Goal: Information Seeking & Learning: Check status

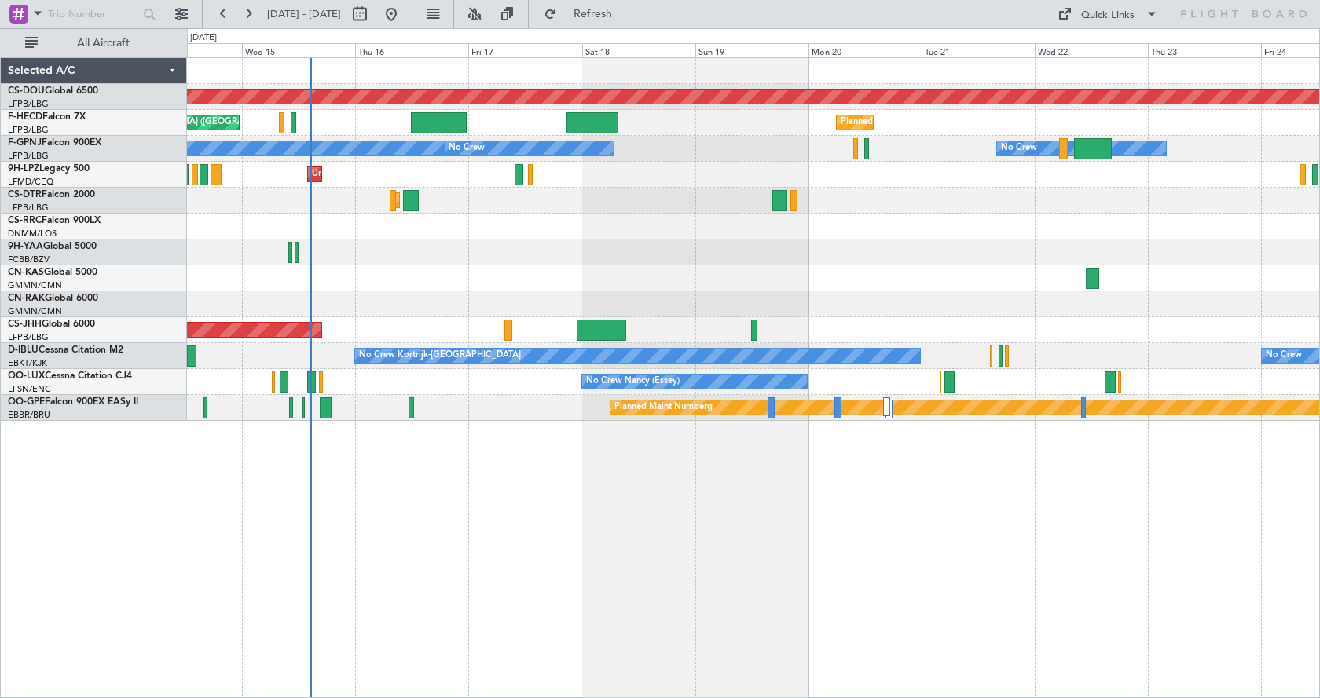
click at [645, 554] on div "Planned Maint London ([GEOGRAPHIC_DATA]) Planned Maint [GEOGRAPHIC_DATA] ([GEOG…" at bounding box center [753, 377] width 1133 height 641
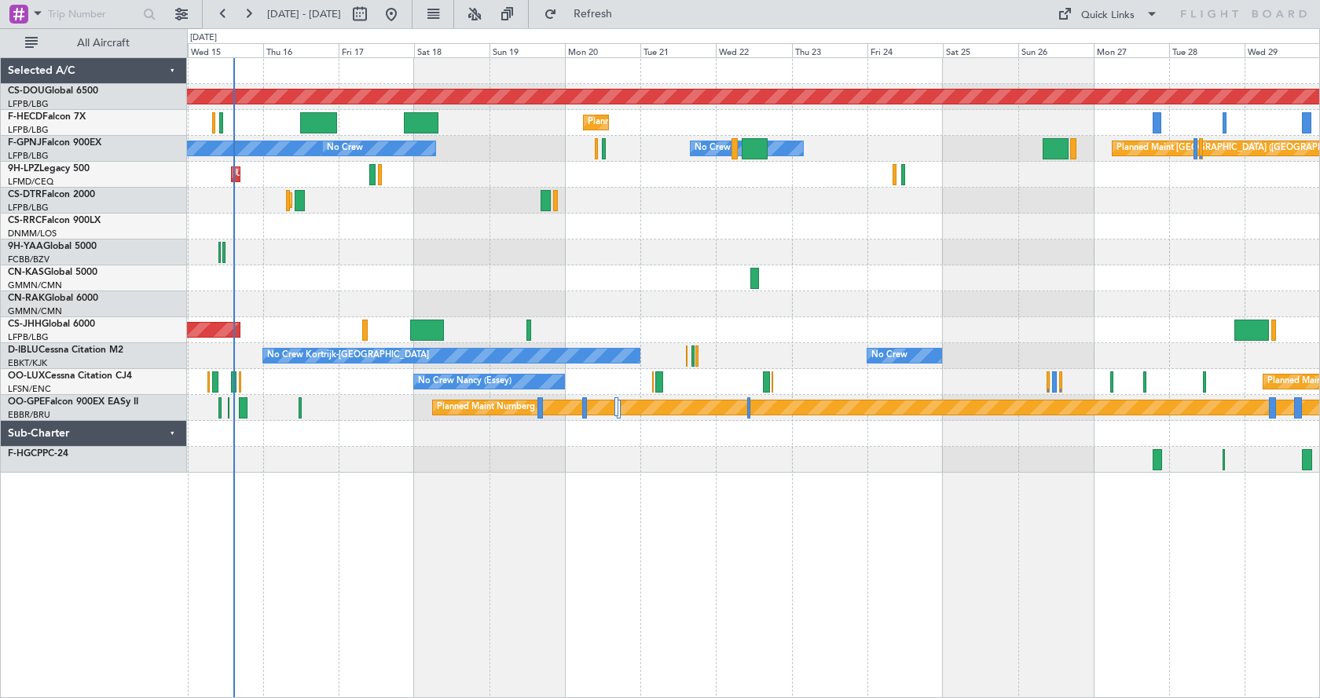
click at [416, 538] on div "Planned Maint London ([GEOGRAPHIC_DATA]) Planned Maint [GEOGRAPHIC_DATA] ([GEOG…" at bounding box center [753, 377] width 1133 height 641
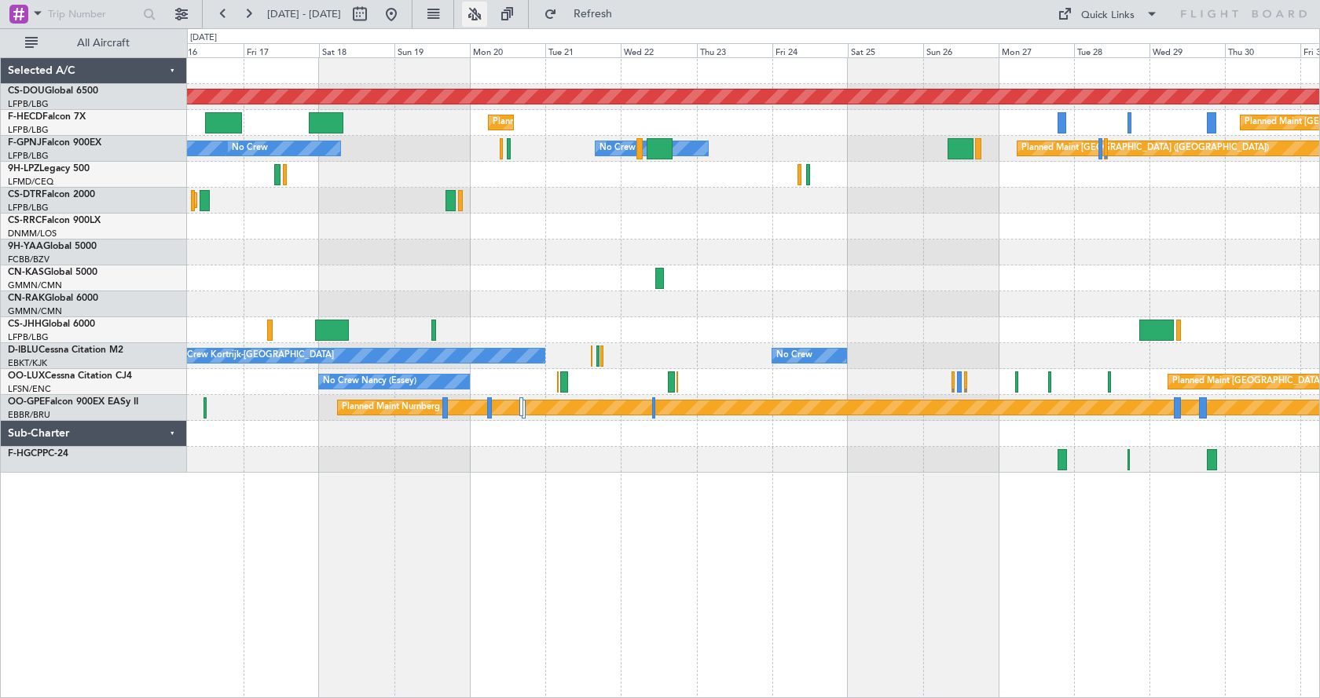
click at [487, 13] on button at bounding box center [474, 14] width 25 height 25
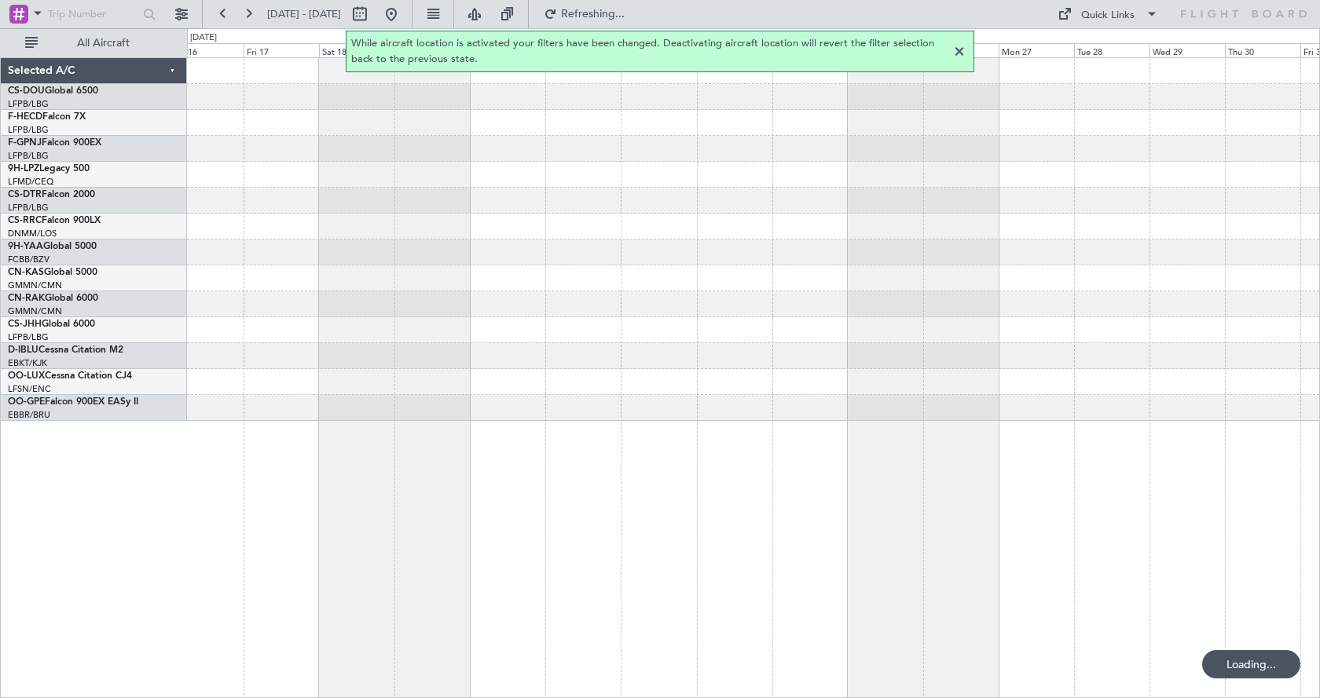
click at [962, 50] on div at bounding box center [959, 51] width 19 height 19
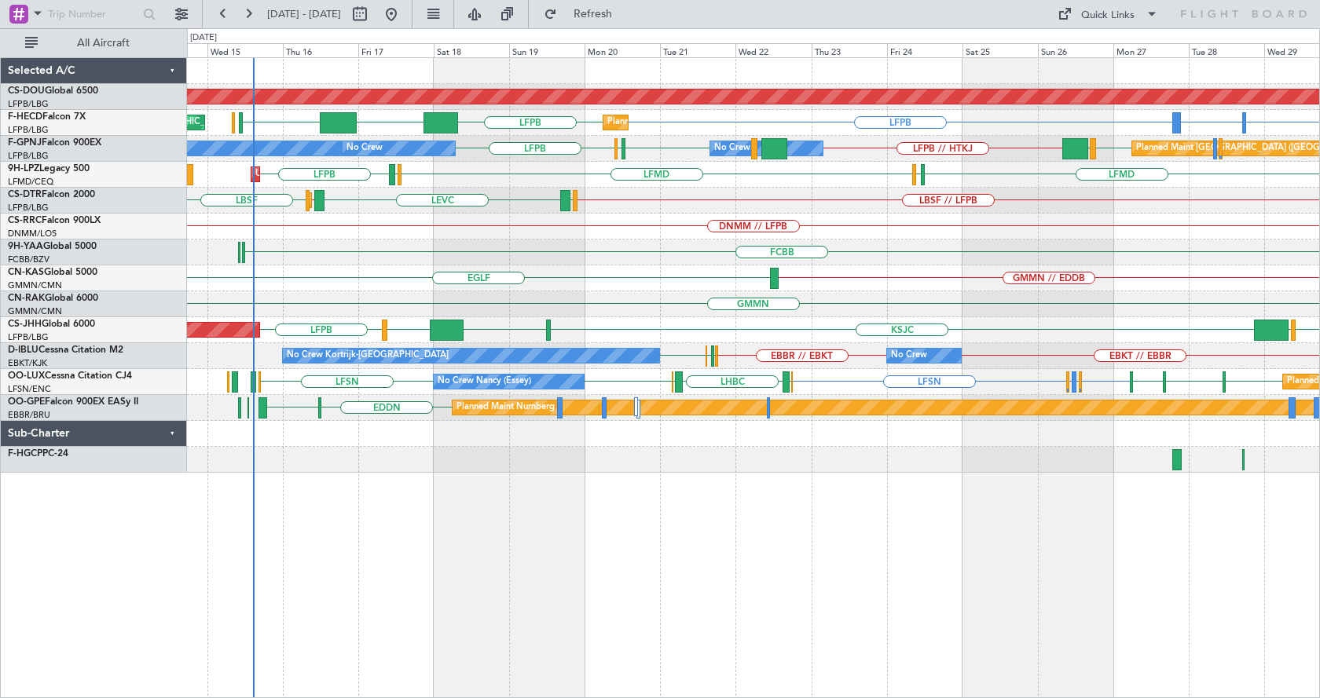
click at [608, 526] on div "Planned Maint London ([GEOGRAPHIC_DATA]) LFPB GMMN or LFPB GMTT or LFPB LFPB KL…" at bounding box center [753, 377] width 1133 height 641
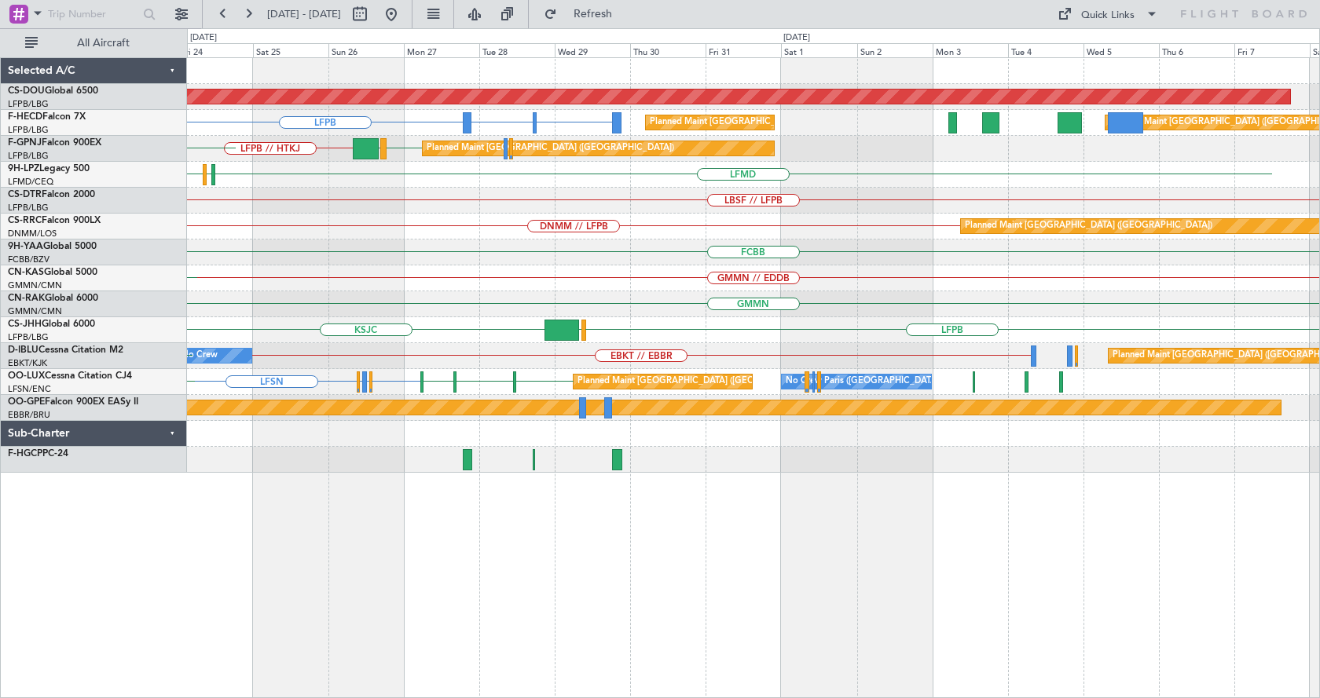
click at [445, 328] on div "Planned Maint London ([GEOGRAPHIC_DATA]) LFPB GMMN or LFPB GMTT or LFPB Planned…" at bounding box center [753, 265] width 1132 height 415
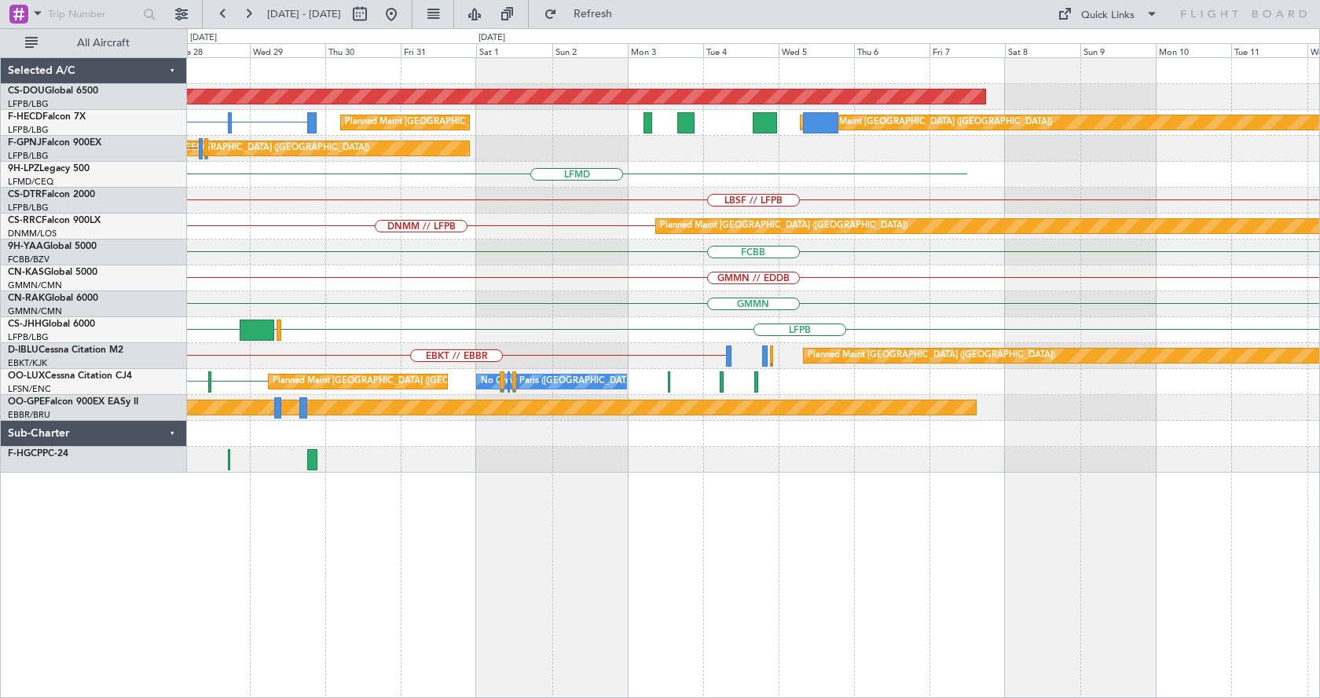
click at [452, 350] on div "Planned Maint London ([GEOGRAPHIC_DATA]) GMMN or LFPB GMTT or LFPB Planned Main…" at bounding box center [753, 265] width 1132 height 415
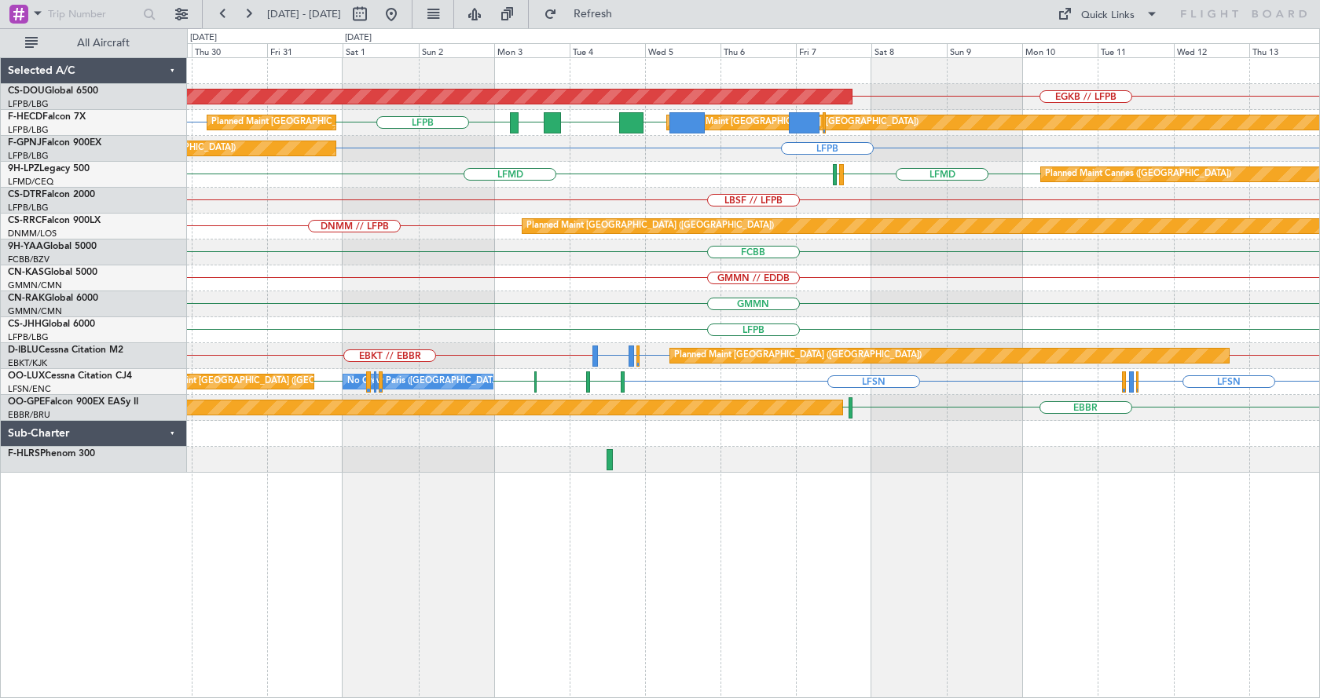
click at [915, 268] on div "Planned Maint London ([GEOGRAPHIC_DATA]) EGKB // LFPB Planned Maint [GEOGRAPHIC…" at bounding box center [753, 265] width 1132 height 415
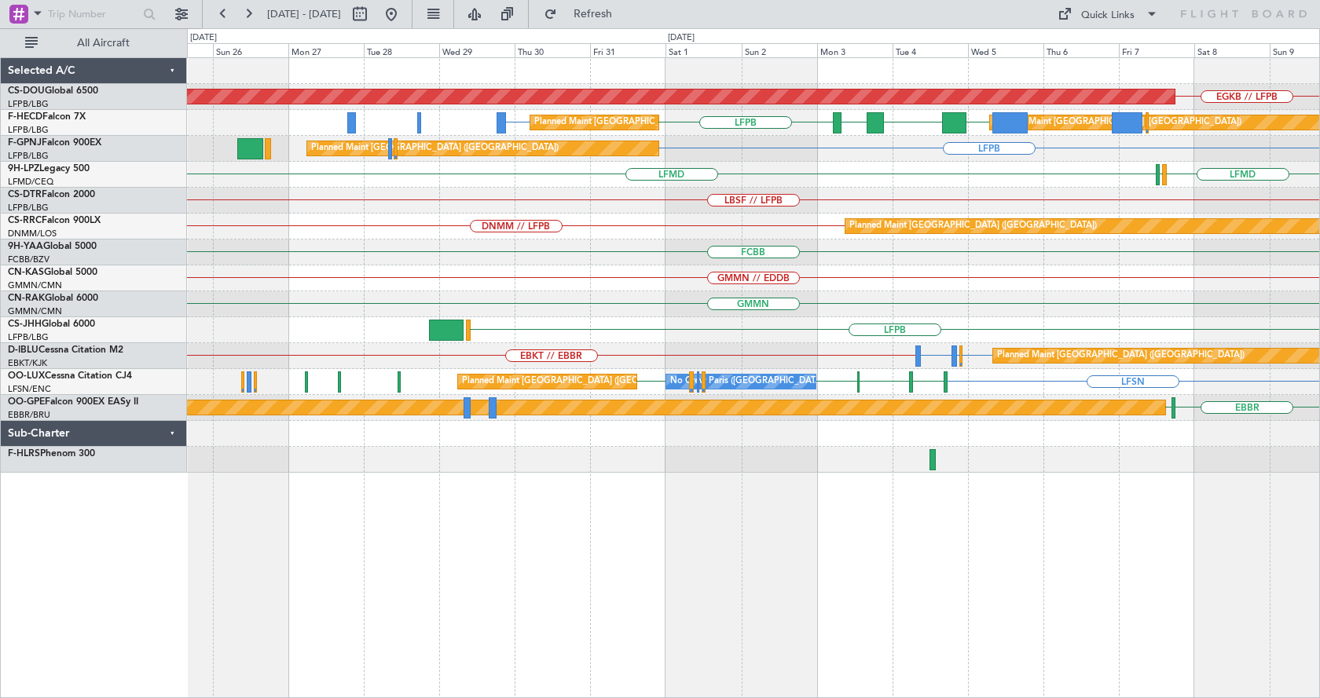
click at [1083, 304] on div "Planned Maint London ([GEOGRAPHIC_DATA]) EGKB // LFPB Planned Maint [GEOGRAPHIC…" at bounding box center [753, 265] width 1132 height 415
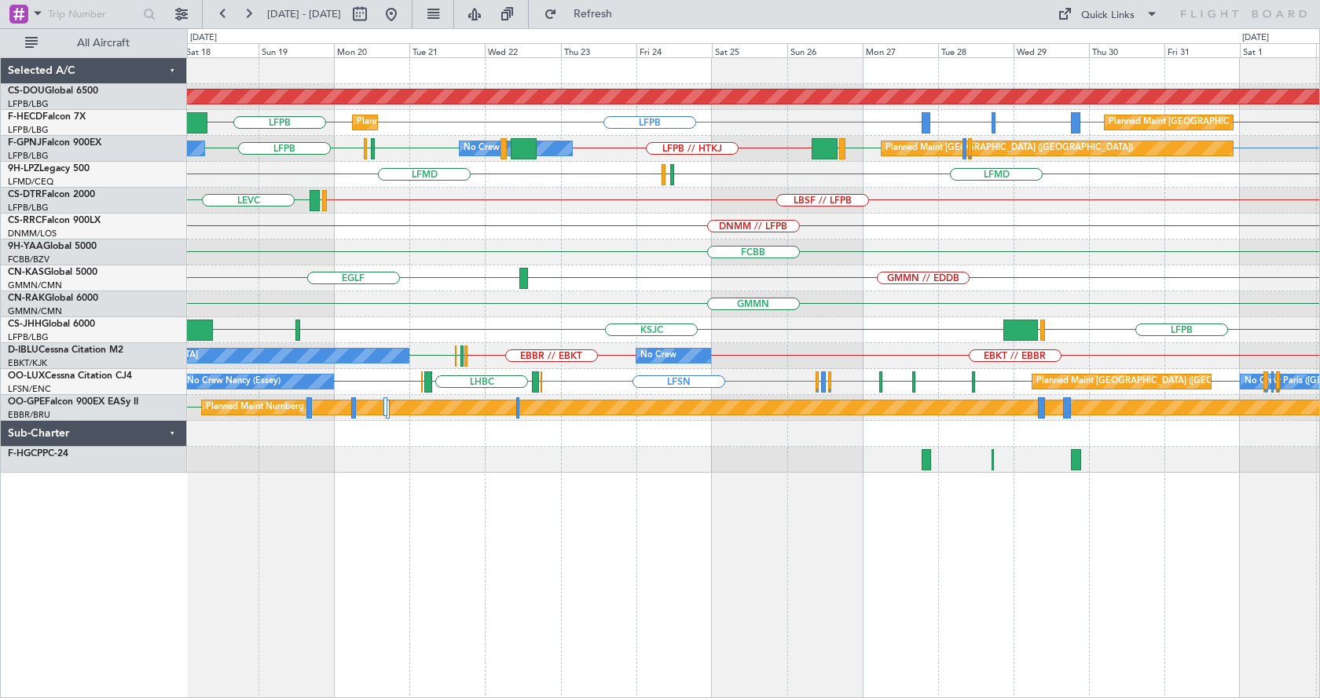
click at [794, 688] on div "Planned Maint London ([GEOGRAPHIC_DATA]) Planned Maint [GEOGRAPHIC_DATA] ([GEOG…" at bounding box center [753, 377] width 1133 height 641
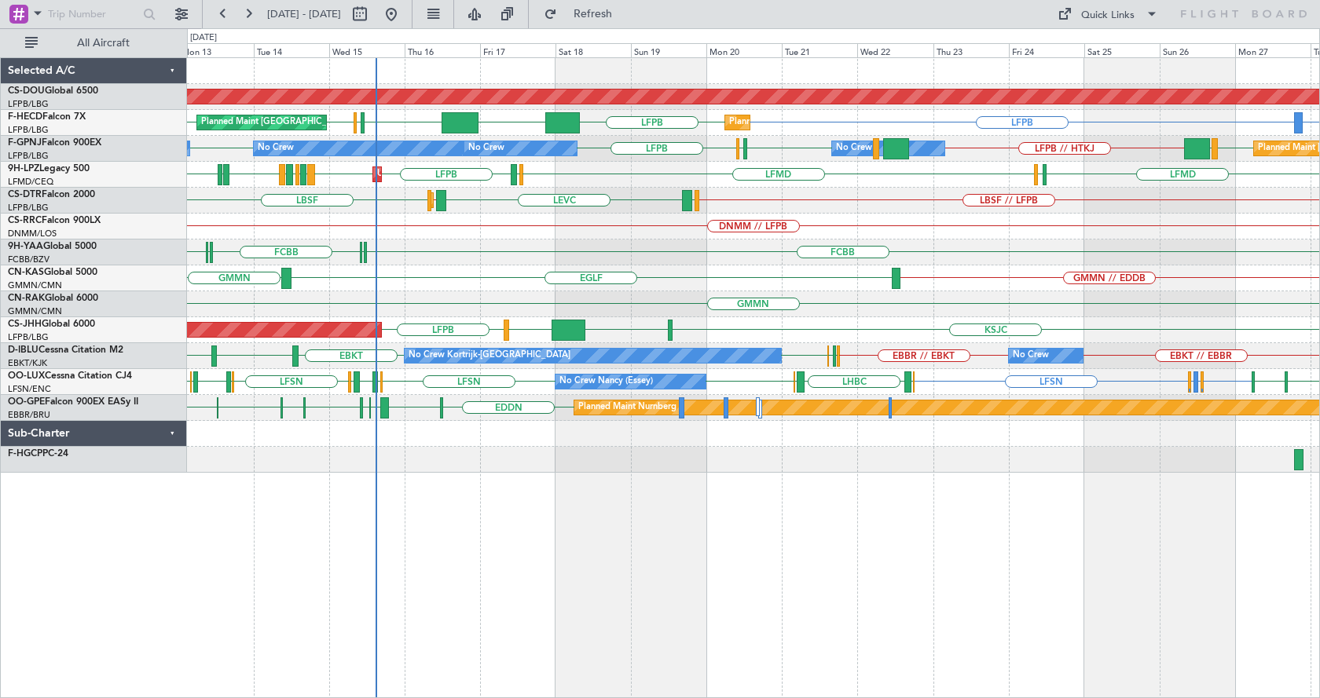
click at [932, 544] on div "Planned Maint London ([GEOGRAPHIC_DATA]) GMTT or LFPB LFPB LFPB KLAX LFPB EGGW …" at bounding box center [753, 377] width 1133 height 641
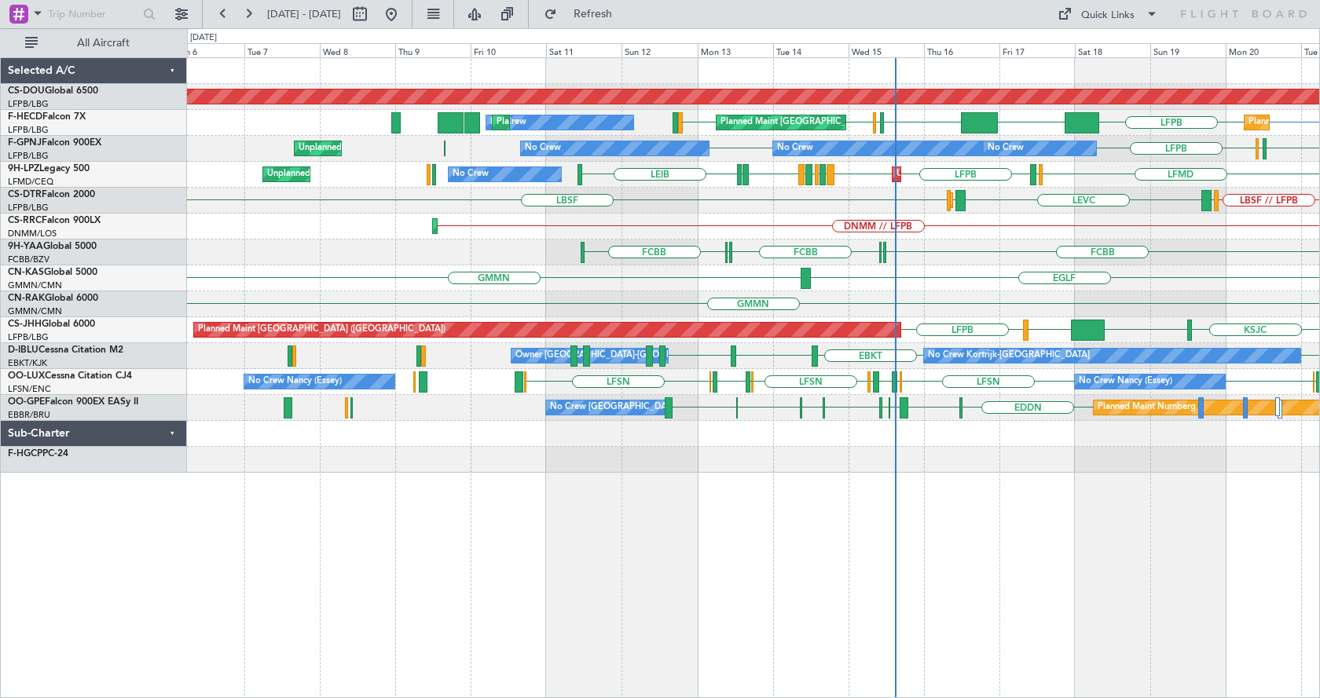
click at [887, 541] on div "Planned Maint London ([GEOGRAPHIC_DATA]) LFPB LFPB KLAX LFPB EGGW LFPB LFPB Pla…" at bounding box center [753, 377] width 1133 height 641
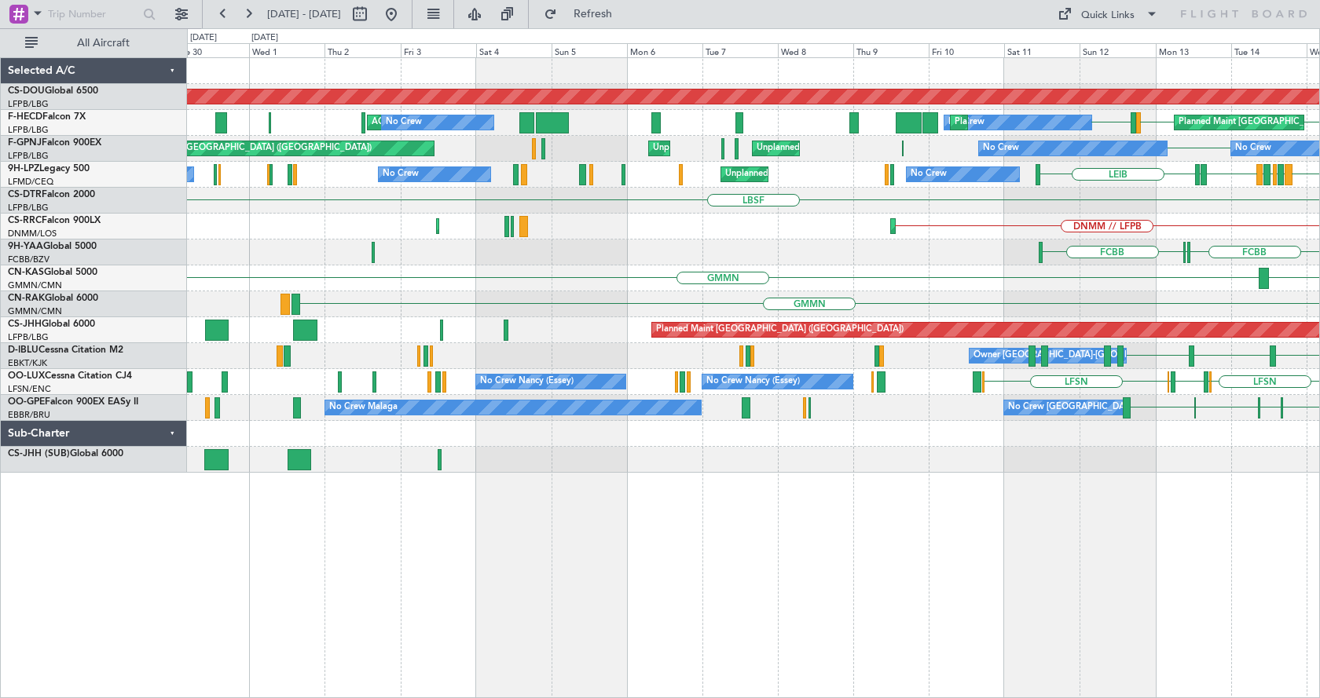
click at [591, 581] on div "Planned Maint London ([GEOGRAPHIC_DATA]) LFPB LFPB LFMN LFPB Planned Maint [GEO…" at bounding box center [753, 377] width 1133 height 641
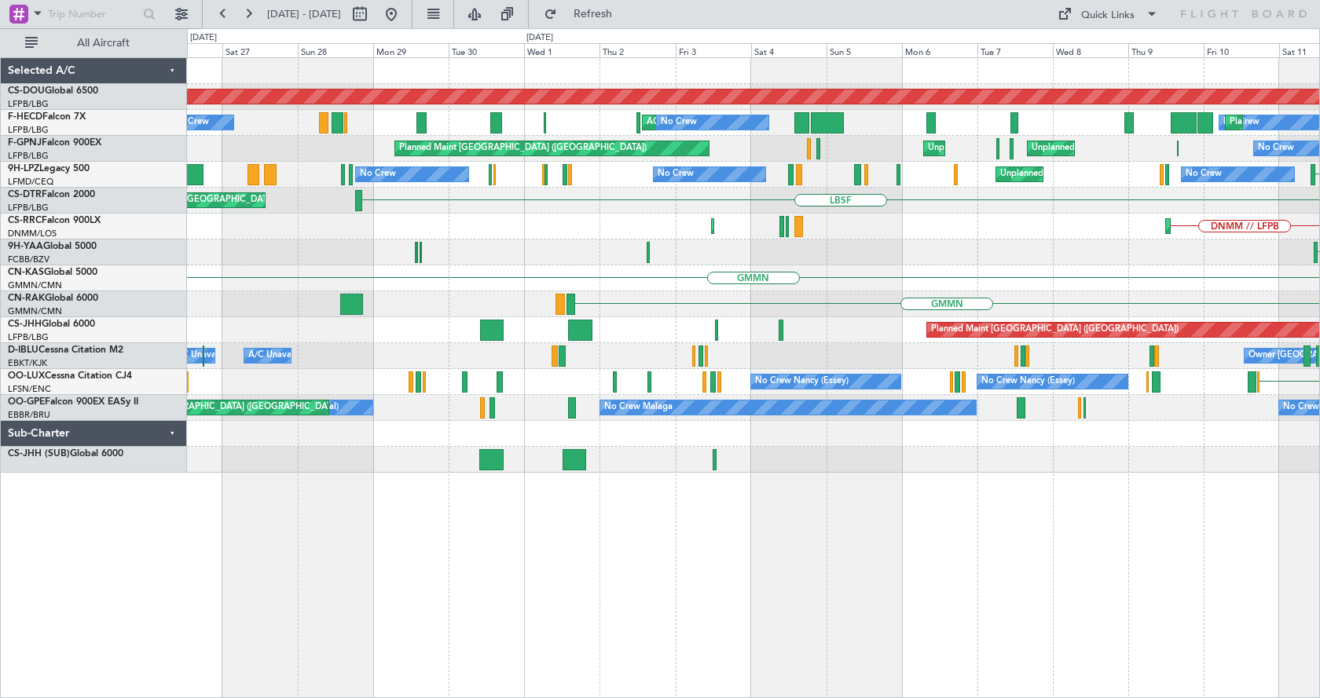
click at [775, 593] on div "Planned Maint London ([GEOGRAPHIC_DATA]) No Crew Planned Maint [GEOGRAPHIC_DATA…" at bounding box center [753, 377] width 1133 height 641
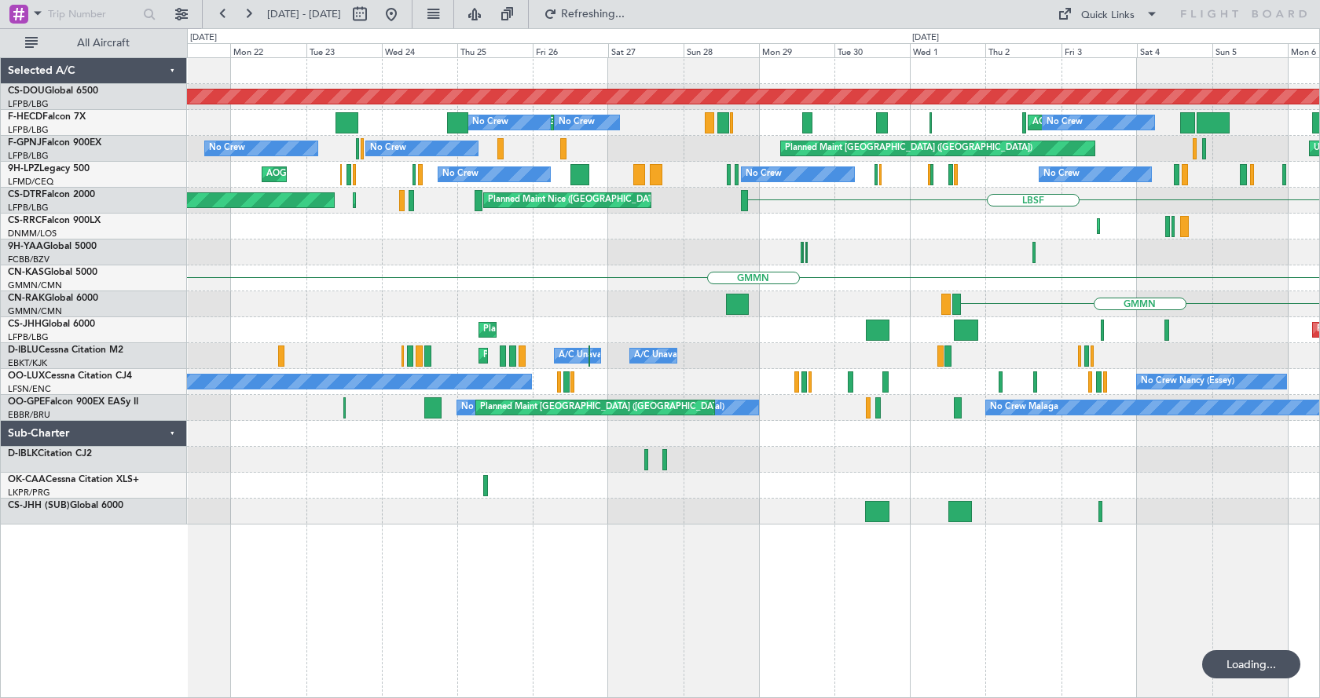
click at [1041, 549] on div "Planned Maint London ([GEOGRAPHIC_DATA]) AOG Maint [GEOGRAPHIC_DATA] ([GEOGRAPH…" at bounding box center [753, 377] width 1133 height 641
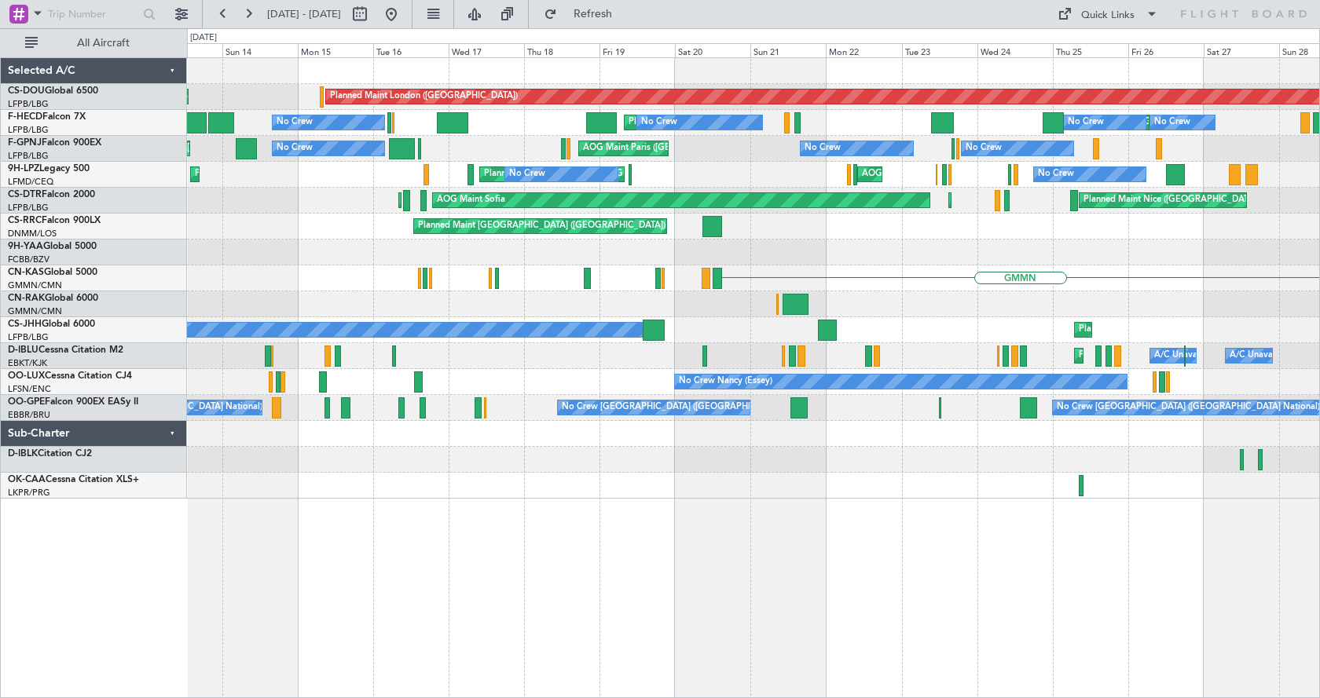
click at [751, 504] on div "Planned Maint London ([GEOGRAPHIC_DATA]) Planned Maint [GEOGRAPHIC_DATA] ([GEOG…" at bounding box center [753, 377] width 1133 height 641
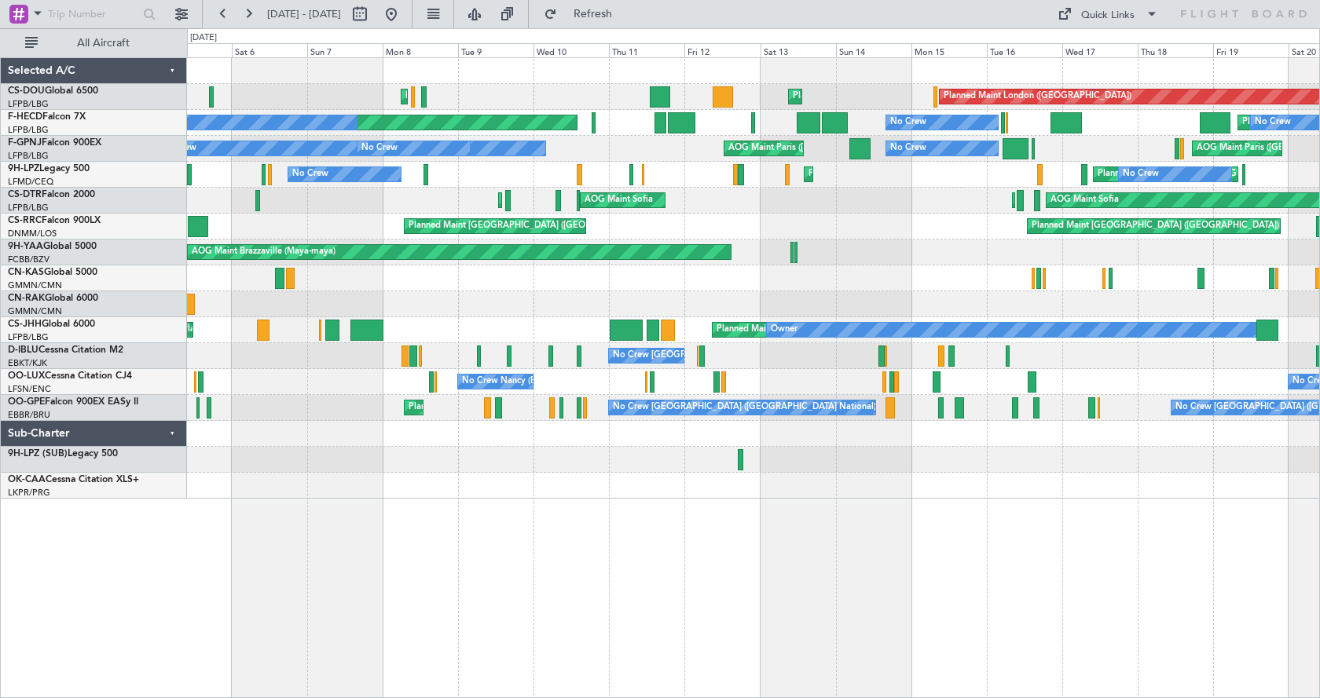
click at [893, 507] on div "Planned Maint London ([GEOGRAPHIC_DATA]) Planned Maint [GEOGRAPHIC_DATA] ([GEOG…" at bounding box center [753, 377] width 1133 height 641
click at [264, 488] on div at bounding box center [753, 486] width 1132 height 26
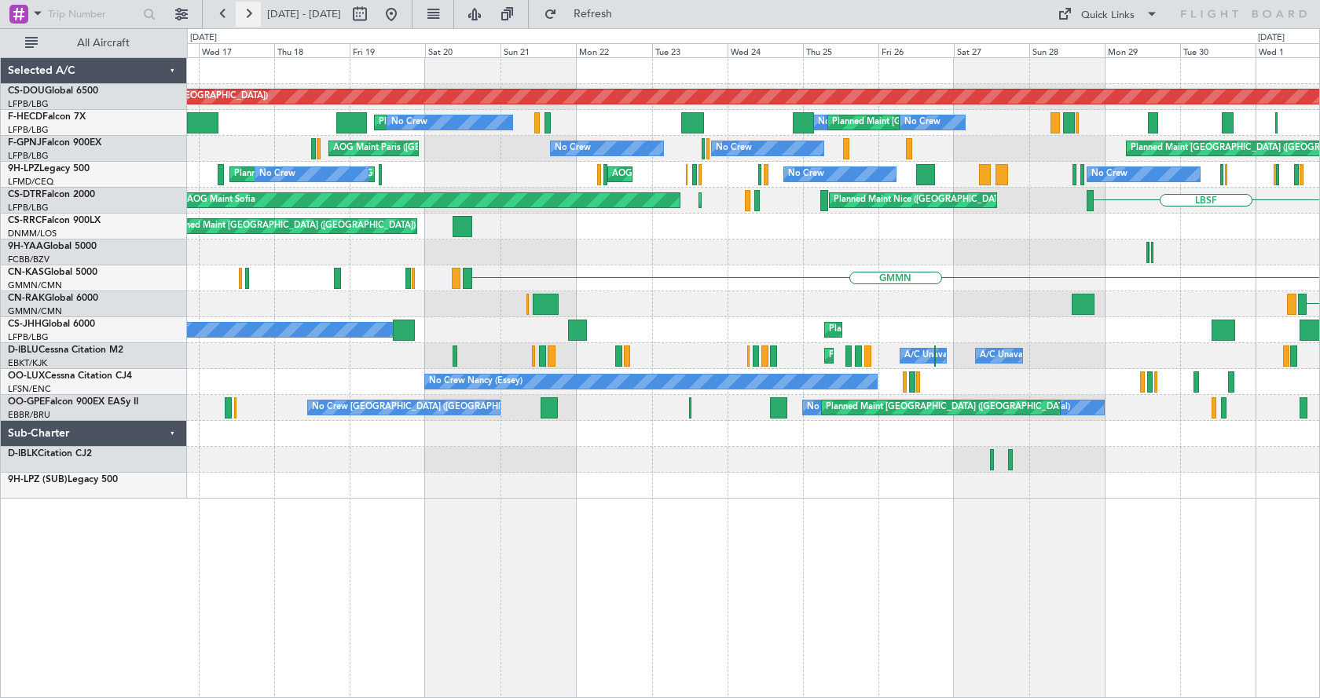
click at [249, 11] on button at bounding box center [248, 14] width 25 height 25
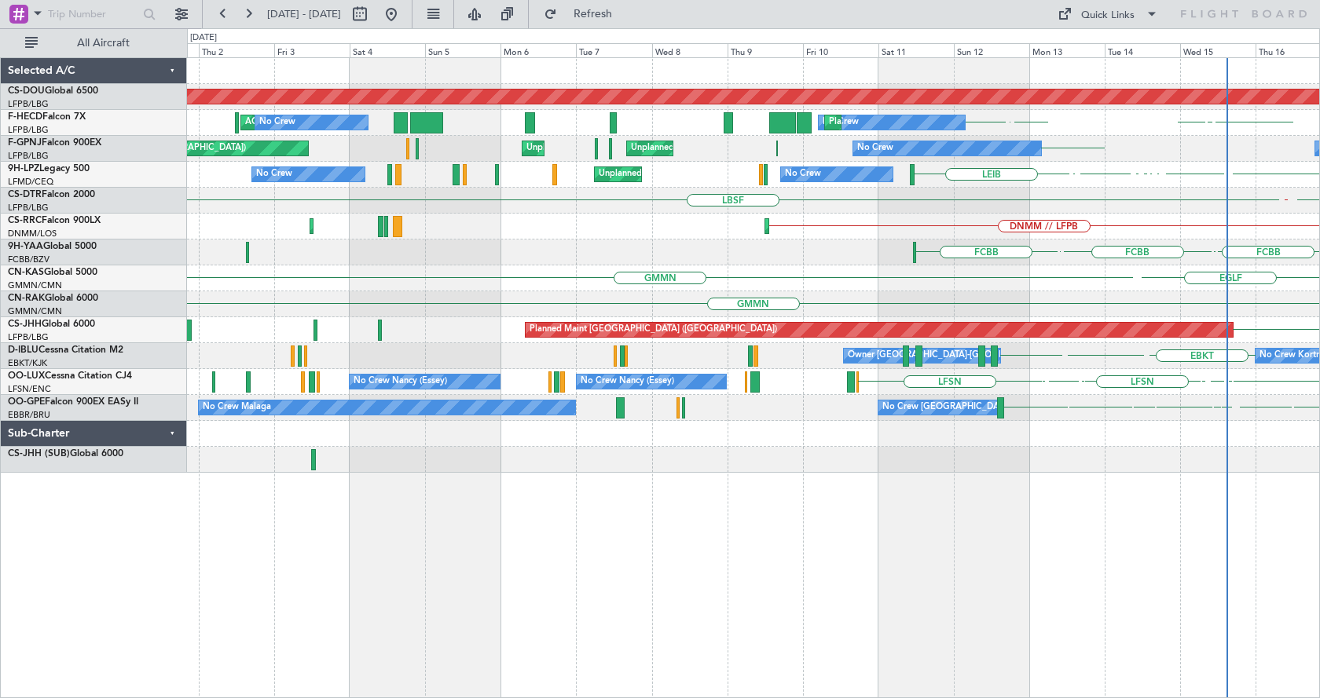
click at [262, 459] on div "Planned Maint London ([GEOGRAPHIC_DATA]) AOG Maint [GEOGRAPHIC_DATA] ([GEOGRAPH…" at bounding box center [753, 265] width 1132 height 415
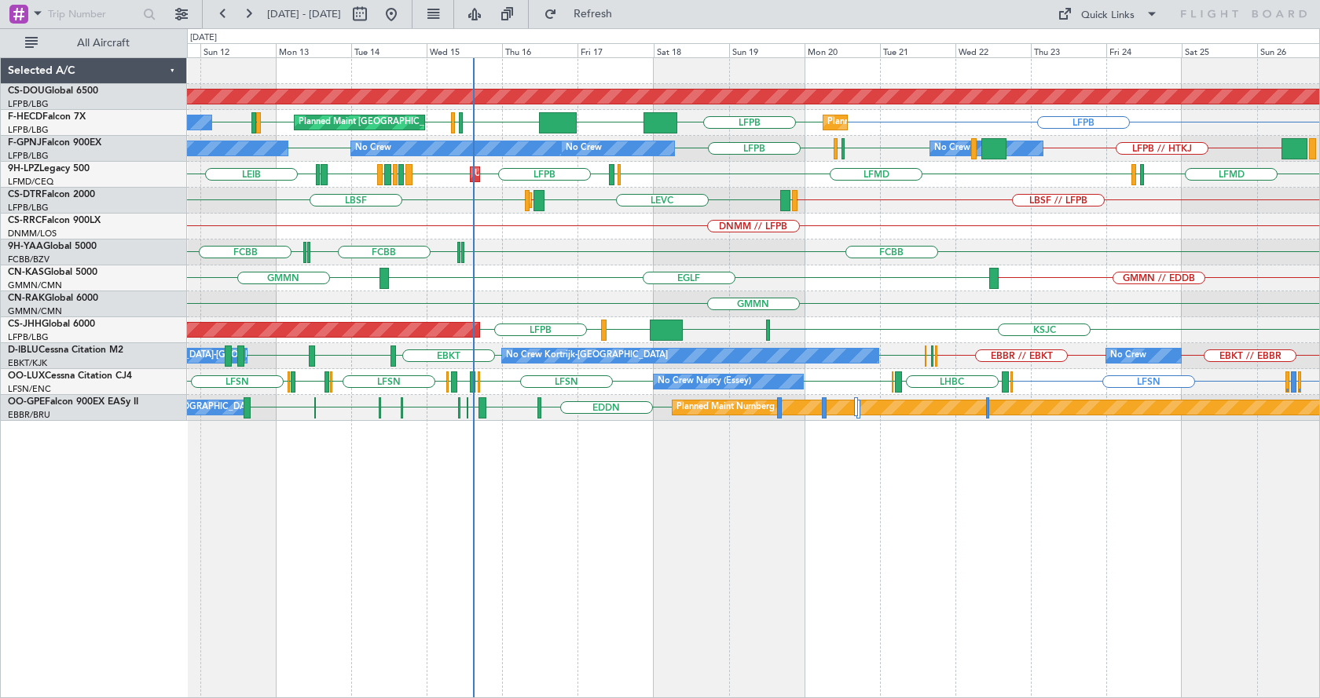
click at [797, 542] on div "Planned Maint London ([GEOGRAPHIC_DATA]) LFPB KLAX LFPB LFPB LFPB EGGW LFPB LFP…" at bounding box center [753, 377] width 1133 height 641
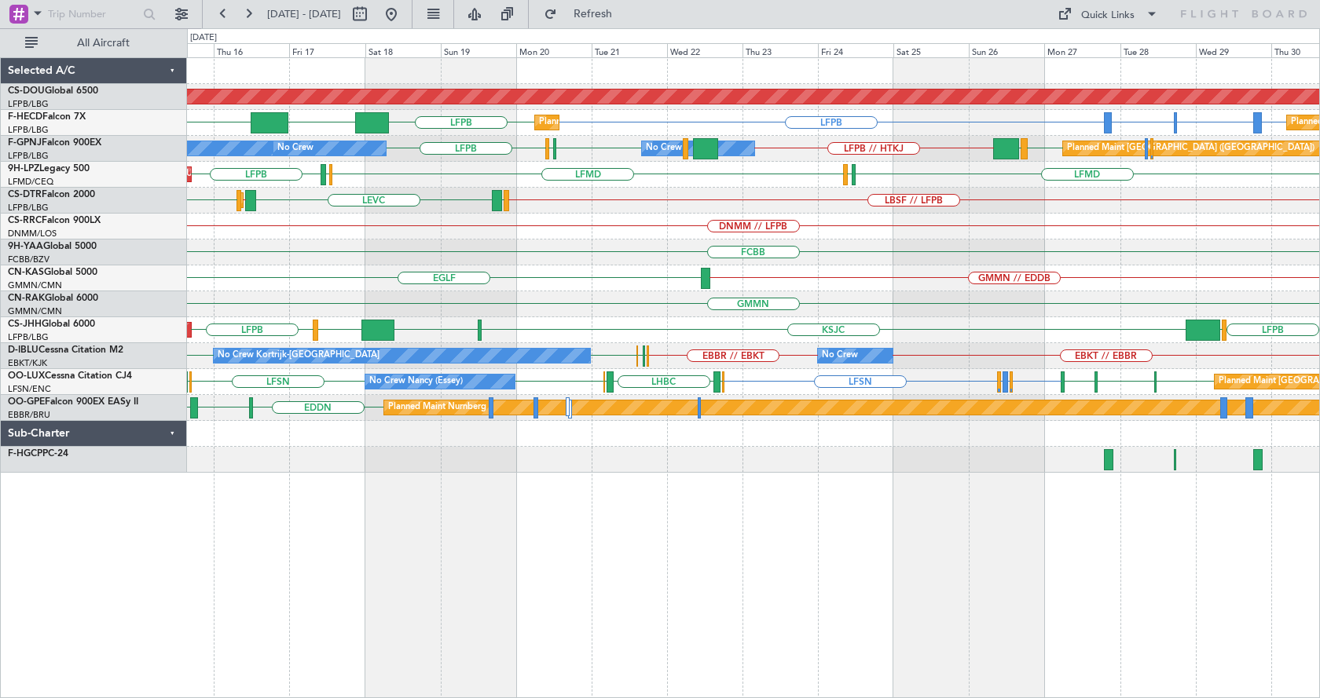
click at [471, 586] on div "Planned Maint London ([GEOGRAPHIC_DATA]) LFPB LFPB GMMN or LFPB GMTT or LFPB KL…" at bounding box center [753, 377] width 1133 height 641
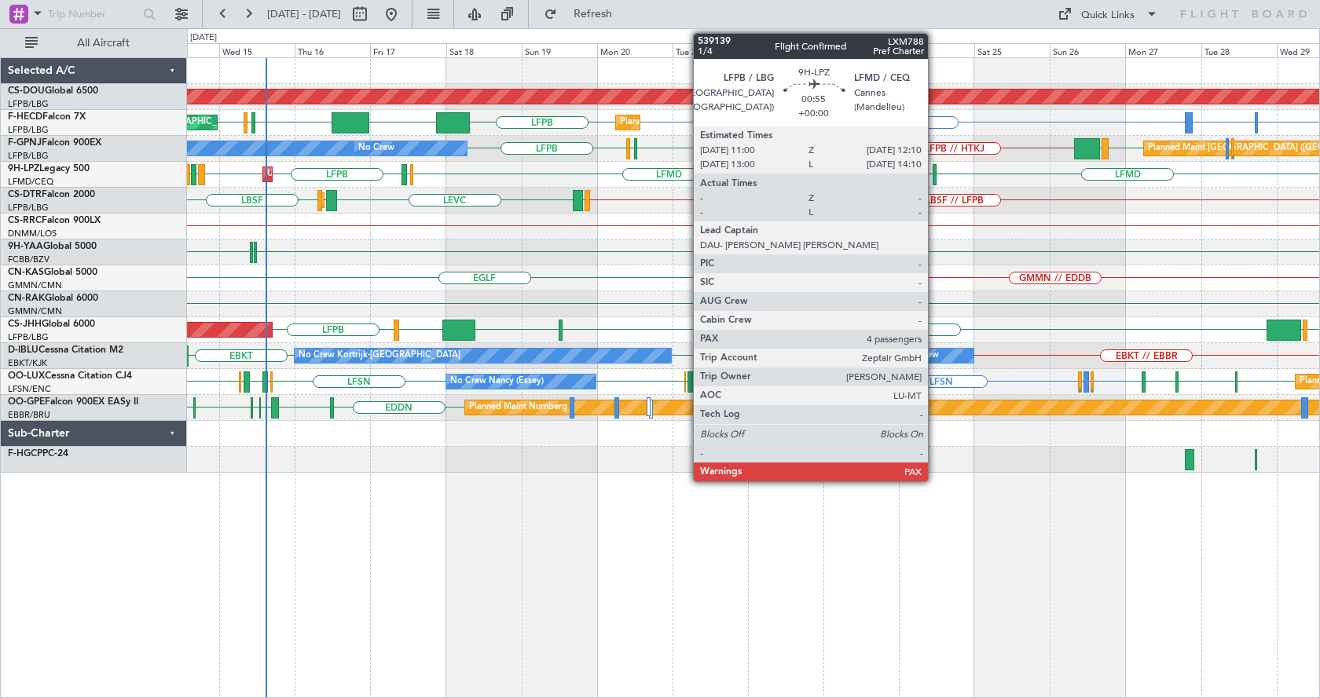
click at [935, 173] on div at bounding box center [934, 174] width 4 height 21
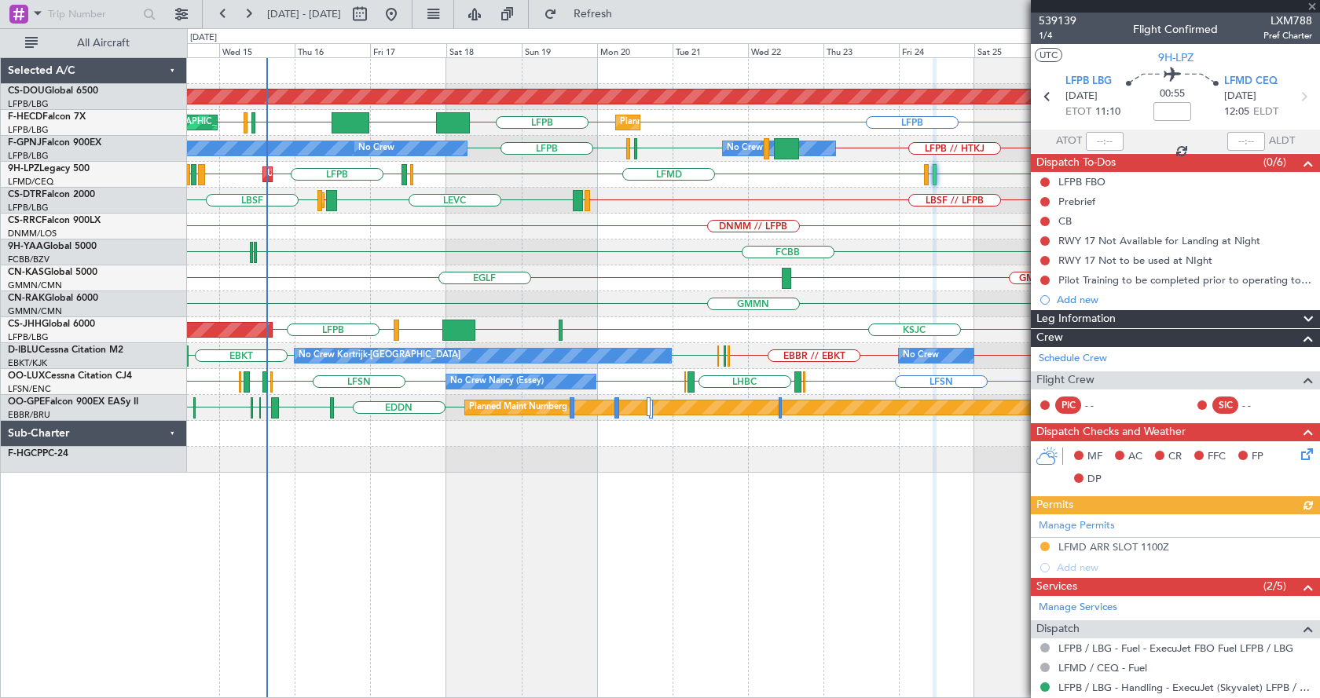
click at [1311, 4] on div at bounding box center [1175, 6] width 289 height 13
click at [1311, 2] on span at bounding box center [1312, 7] width 16 height 14
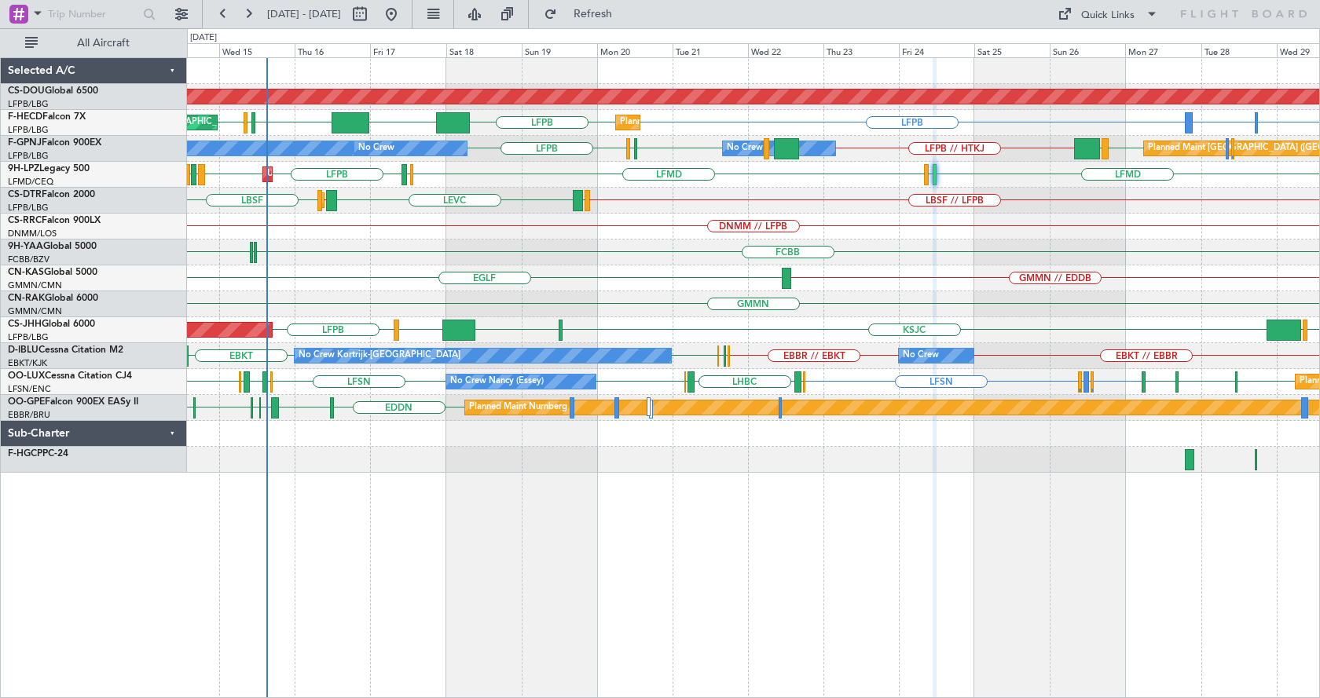
type input "0"
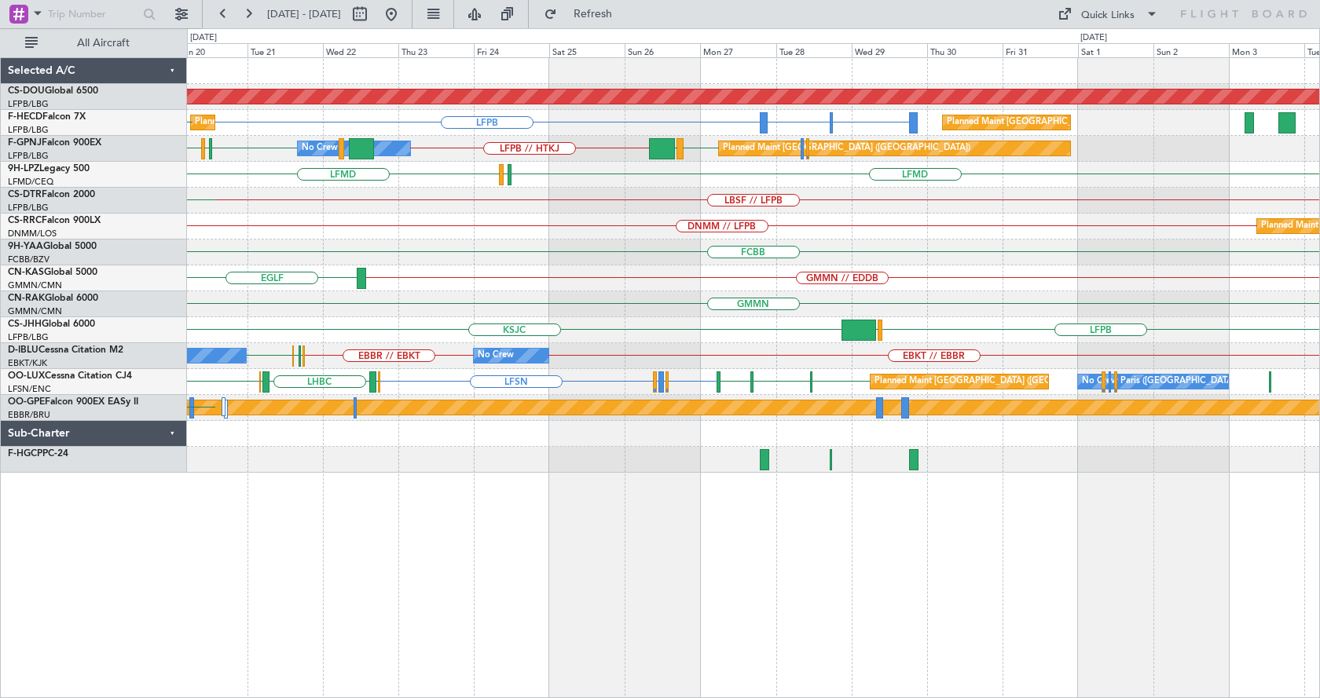
click at [434, 650] on div "Planned Maint London ([GEOGRAPHIC_DATA]) LFPB GMMN or LFPB GMTT or LFPB LFPB Pl…" at bounding box center [753, 377] width 1133 height 641
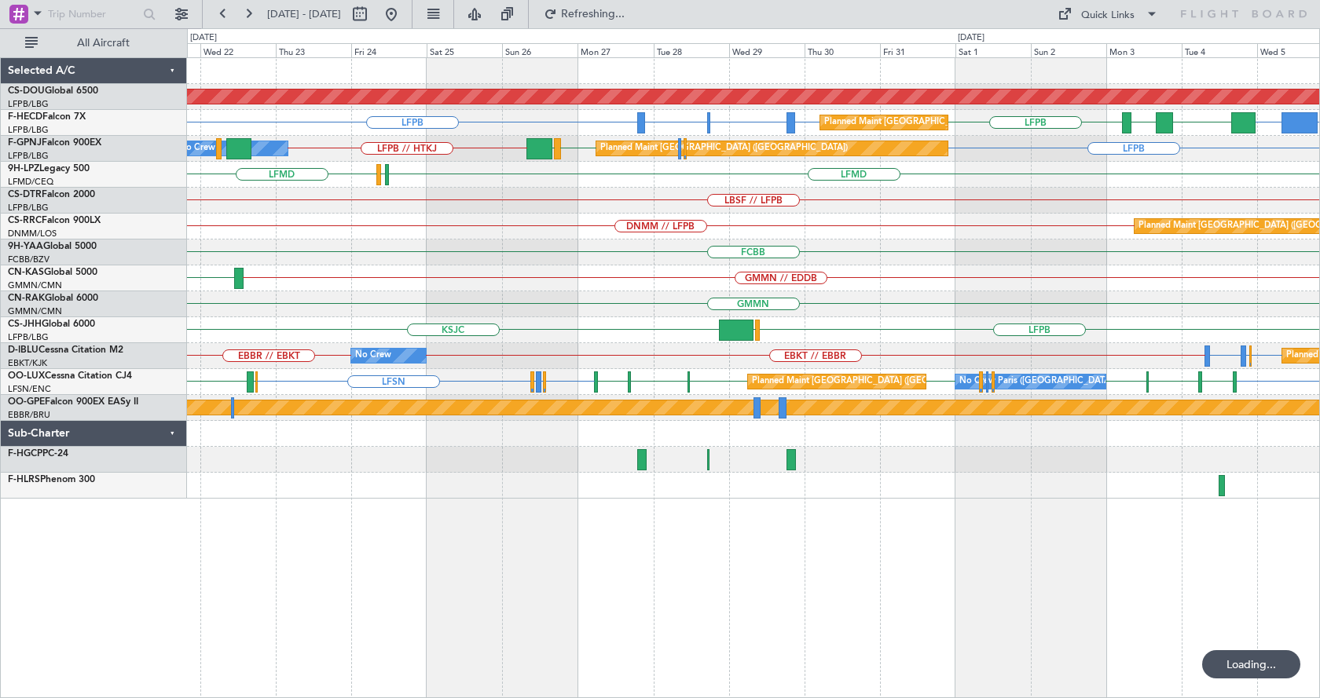
click at [810, 585] on div "Planned Maint London ([GEOGRAPHIC_DATA]) Planned Maint [GEOGRAPHIC_DATA] ([GEOG…" at bounding box center [753, 377] width 1133 height 641
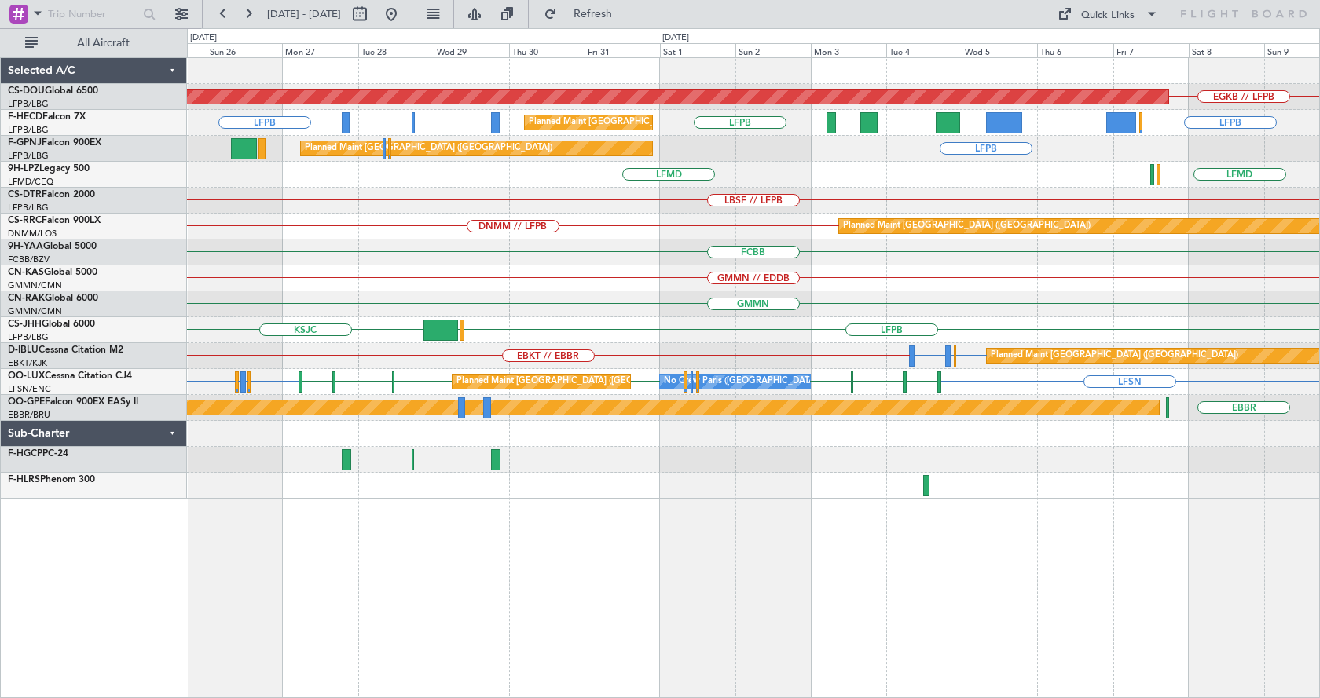
click at [929, 584] on div "Planned Maint London ([GEOGRAPHIC_DATA]) EGKB // LFPB Planned Maint [GEOGRAPHIC…" at bounding box center [753, 377] width 1133 height 641
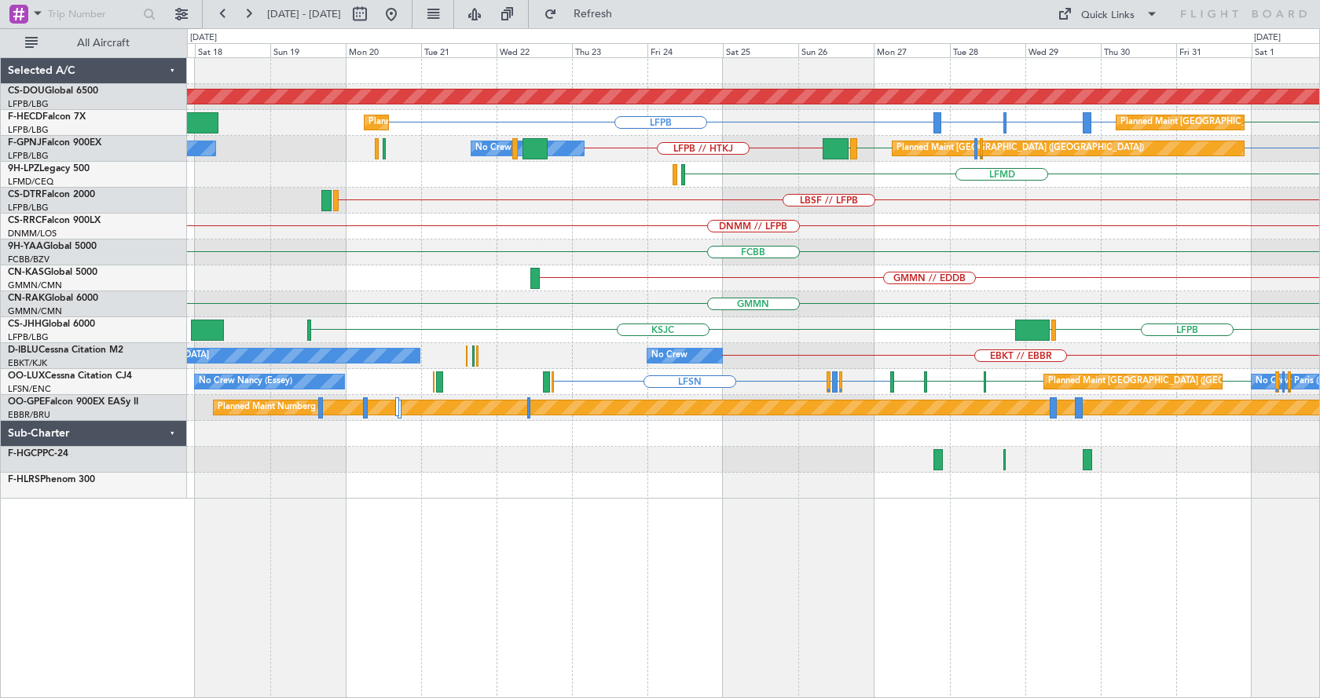
click at [825, 584] on div "Planned Maint London ([GEOGRAPHIC_DATA]) LFPB LFPB GMMN or LFPB GMTT or LFPB LF…" at bounding box center [753, 377] width 1133 height 641
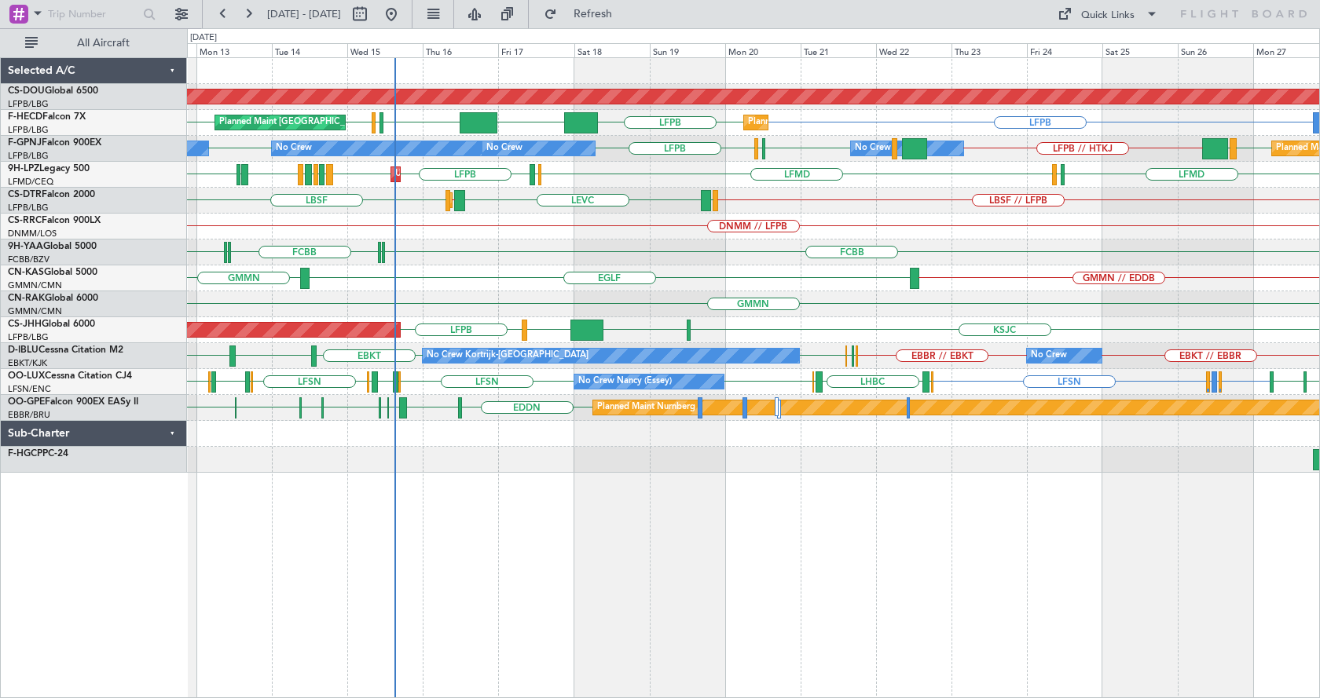
click at [823, 588] on div "Planned Maint London ([GEOGRAPHIC_DATA]) LFPB LFPB KLAX LFPB EGGW LFPB LFPB Pla…" at bounding box center [753, 377] width 1133 height 641
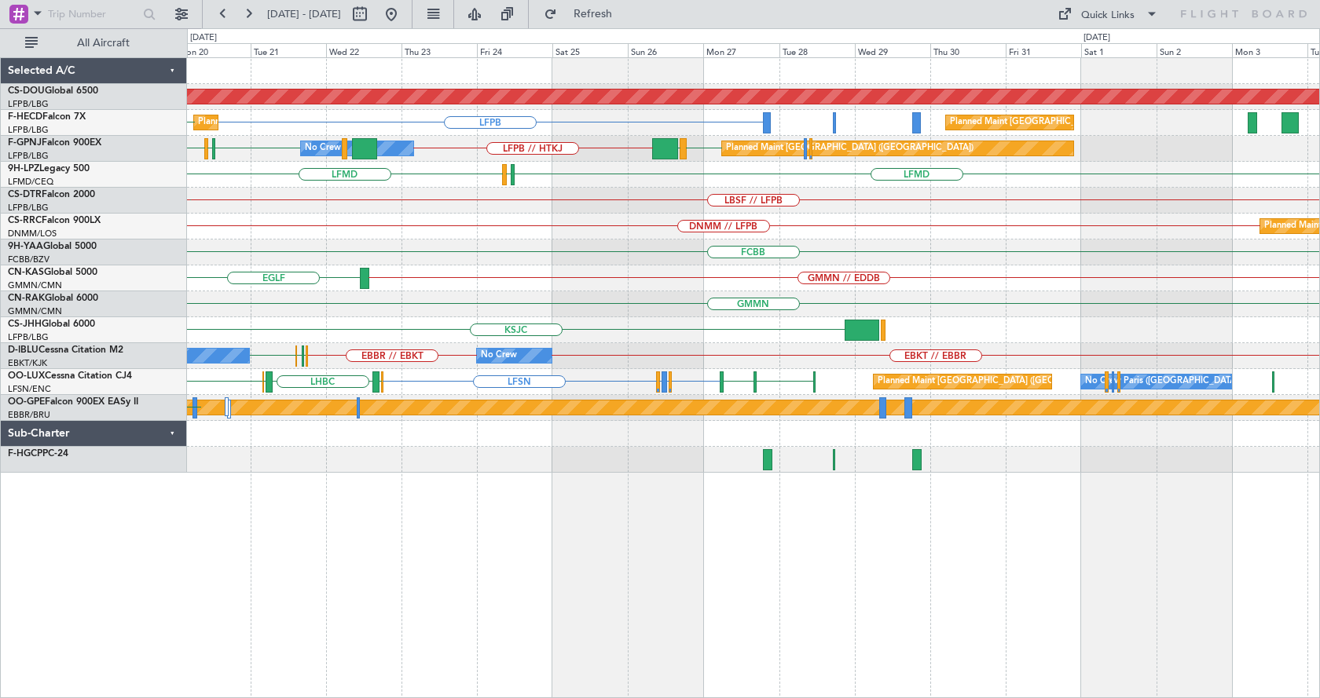
click at [504, 600] on div "Planned Maint London ([GEOGRAPHIC_DATA]) LFPB LFPB Planned Maint [GEOGRAPHIC_DA…" at bounding box center [753, 377] width 1133 height 641
click at [775, 645] on div "Planned Maint London ([GEOGRAPHIC_DATA]) Planned Maint [GEOGRAPHIC_DATA] ([GEOG…" at bounding box center [753, 377] width 1133 height 641
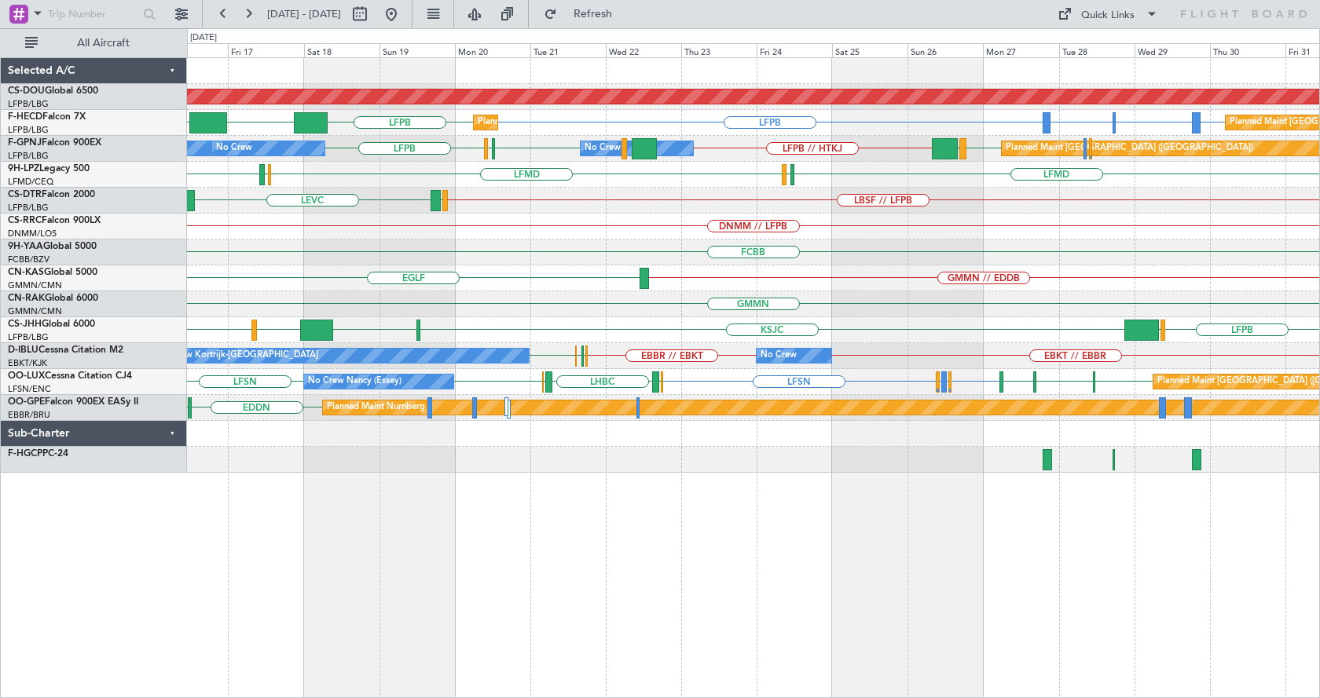
click at [455, 558] on div "Planned Maint London ([GEOGRAPHIC_DATA]) LFPB GMMN or LFPB GMTT or LFPB LFPB KL…" at bounding box center [753, 377] width 1133 height 641
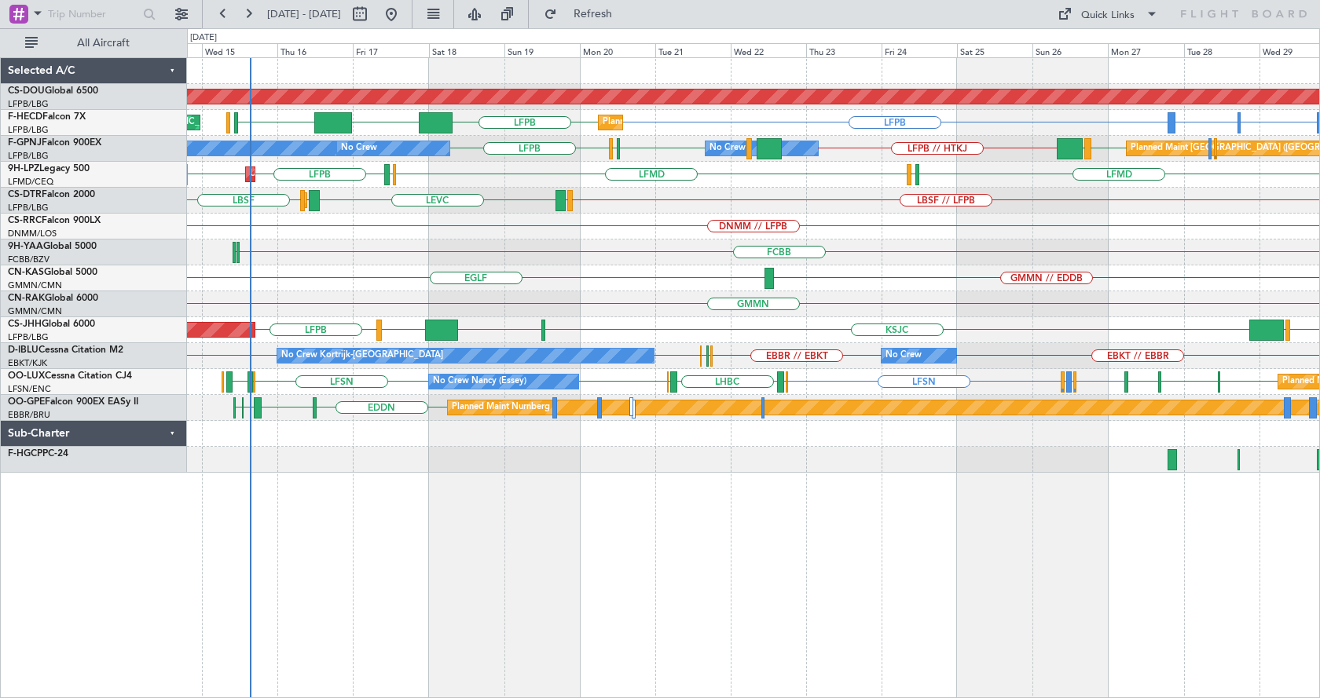
click at [1061, 654] on div "Planned Maint London ([GEOGRAPHIC_DATA]) Planned Maint [GEOGRAPHIC_DATA] ([GEOG…" at bounding box center [753, 377] width 1133 height 641
click at [697, 503] on div "Planned Maint London ([GEOGRAPHIC_DATA]) Planned Maint [GEOGRAPHIC_DATA] ([GEOG…" at bounding box center [753, 377] width 1133 height 641
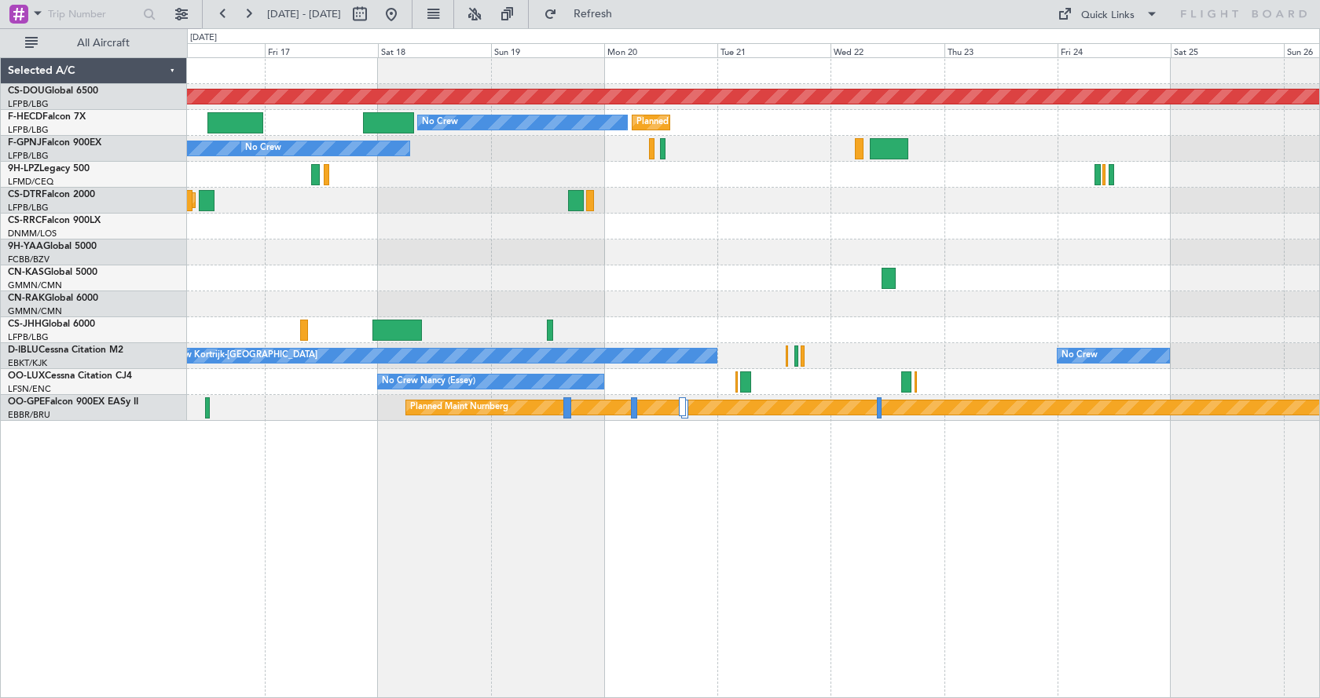
click at [580, 540] on div "Planned Maint London (Biggin Hill) Planned Maint Paris (Le Bourget) No Crew Pla…" at bounding box center [753, 377] width 1133 height 641
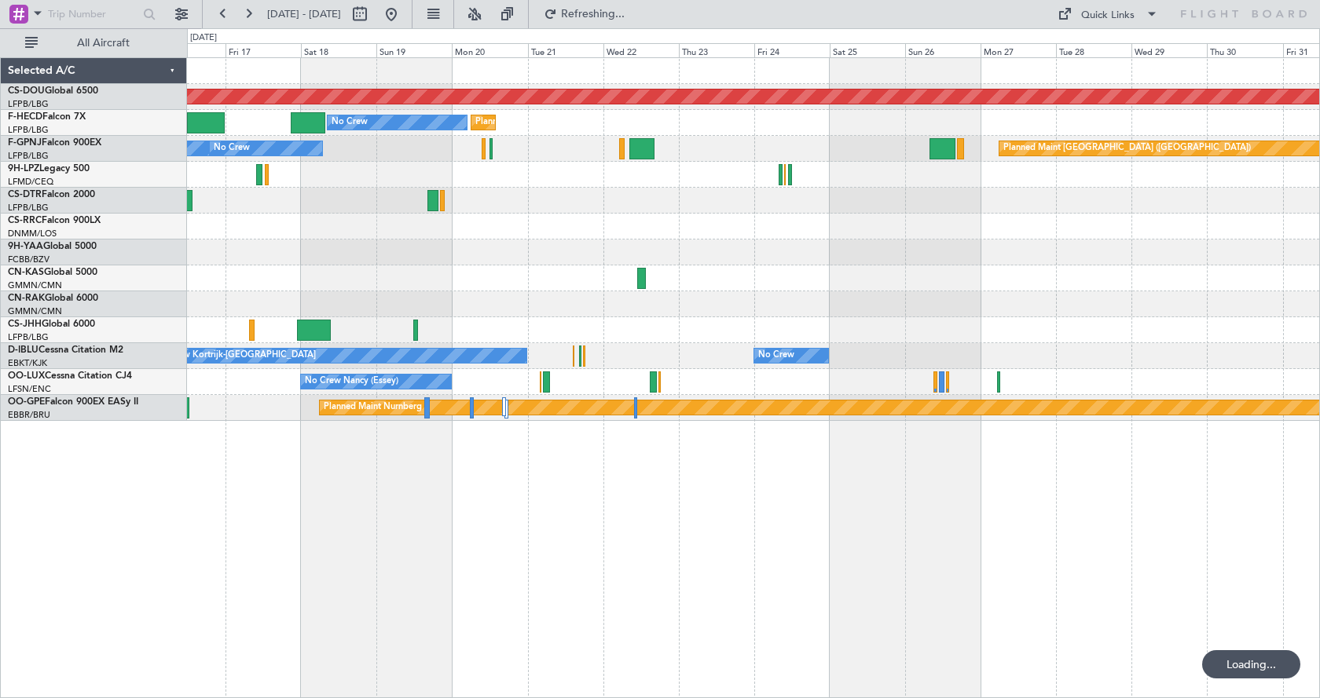
click at [423, 112] on div "Planned Maint Paris (Le Bourget) No Crew Planned Maint Paris (Le Bourget)" at bounding box center [753, 123] width 1132 height 26
click at [423, 116] on div "No Crew" at bounding box center [397, 122] width 139 height 14
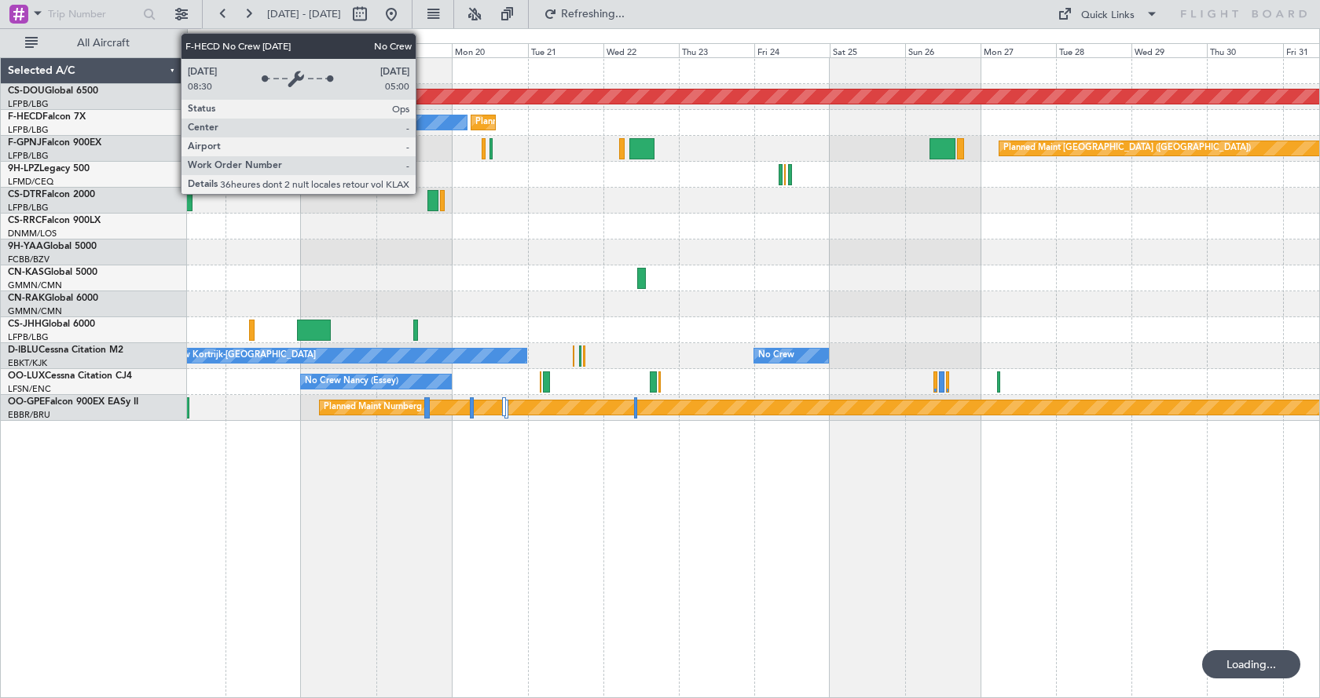
click at [423, 116] on div "No Crew" at bounding box center [397, 122] width 139 height 14
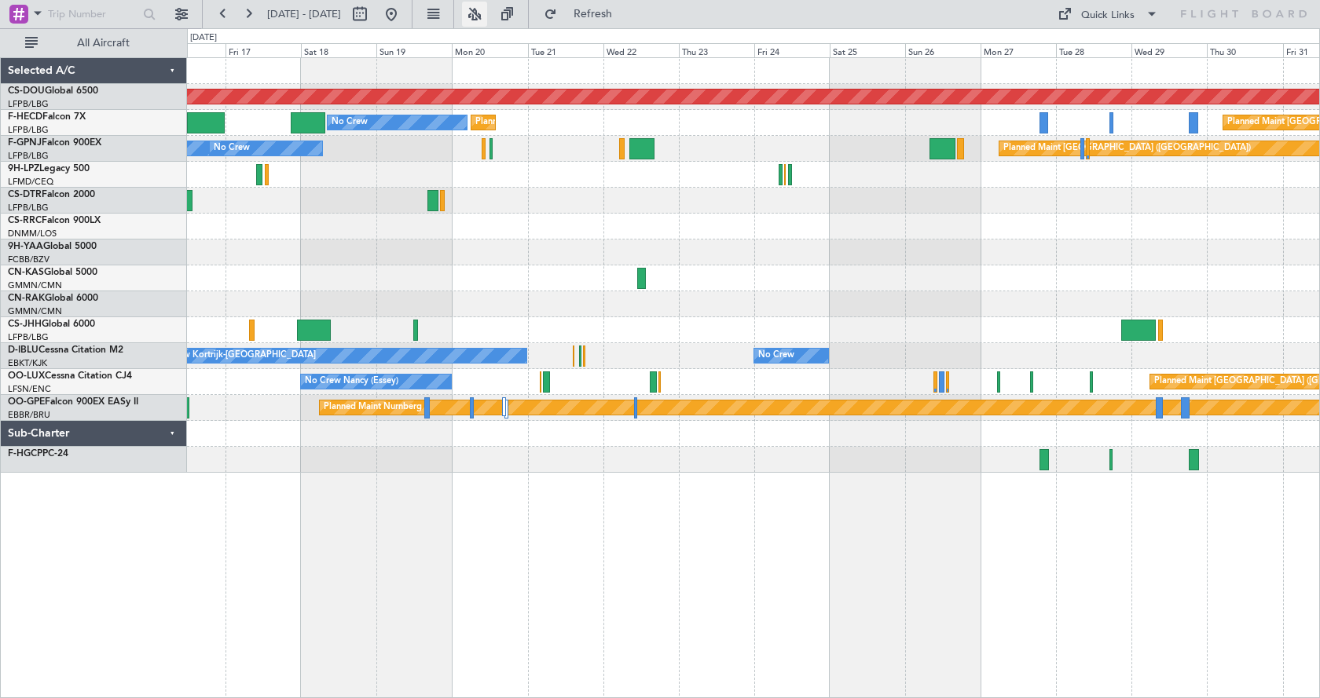
click at [487, 12] on button at bounding box center [474, 14] width 25 height 25
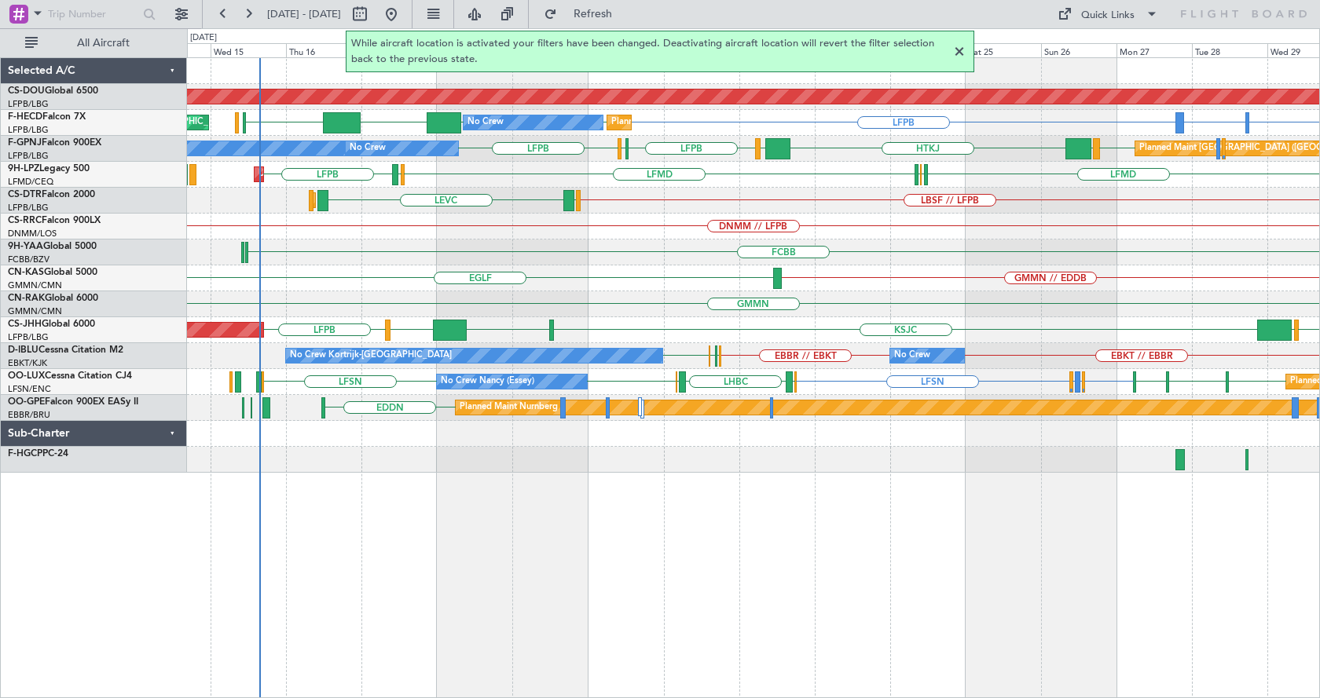
click at [696, 597] on div "Planned Maint London (Biggin Hill) LFPB GMMN or LFPB GMTT or LFPB KLAX LFPB LFP…" at bounding box center [753, 377] width 1133 height 641
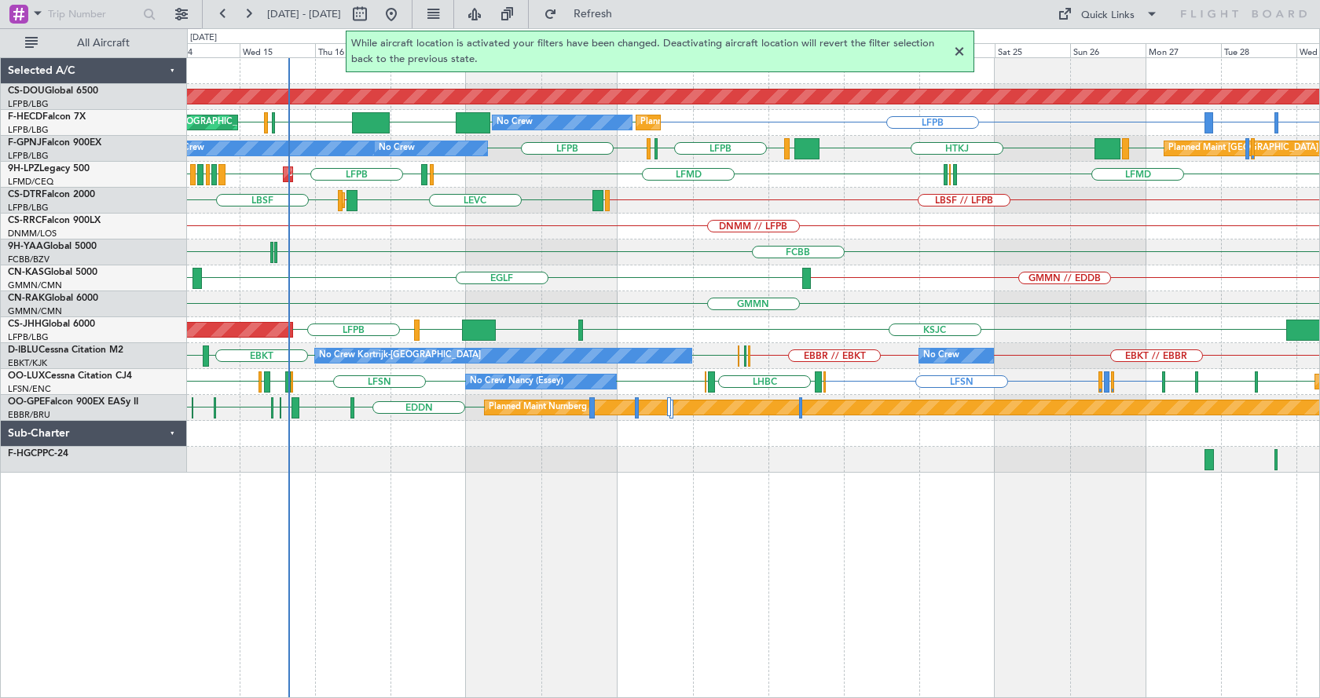
click at [962, 51] on div at bounding box center [959, 51] width 19 height 19
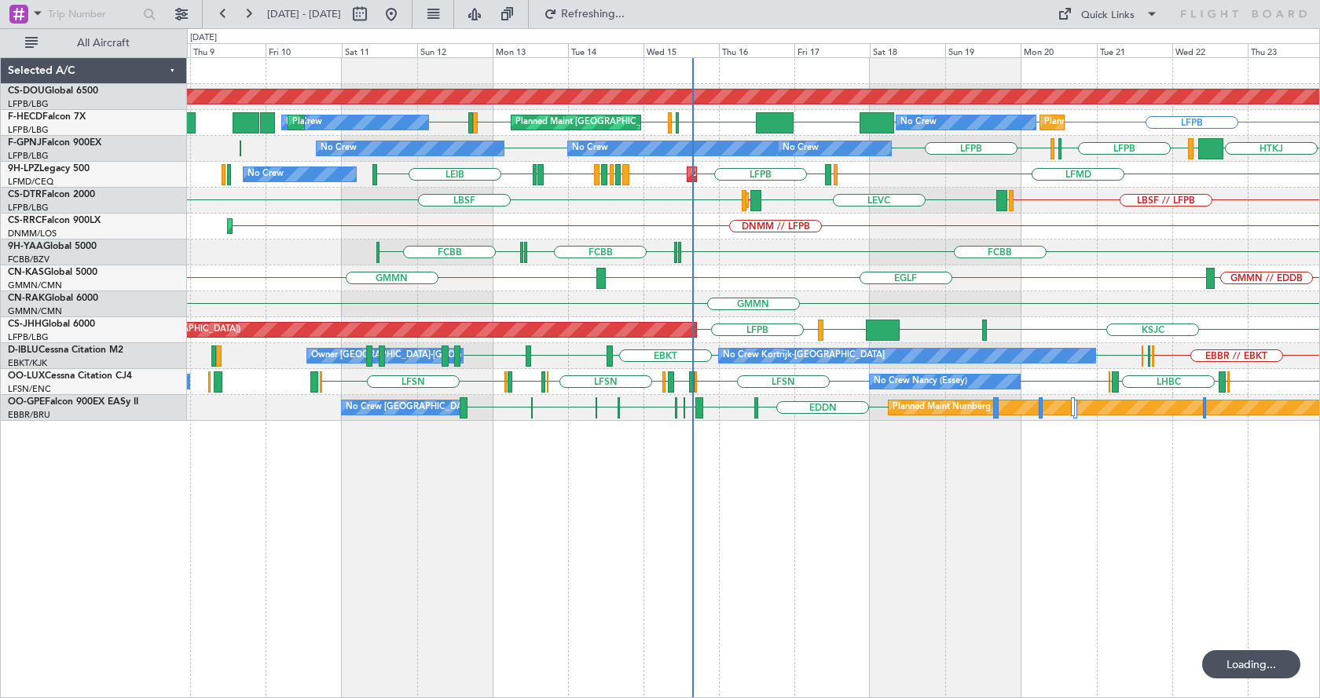
click at [691, 538] on div "Planned Maint London (Biggin Hill) Planned Maint Paris (Le Bourget) No Crew Pla…" at bounding box center [753, 377] width 1133 height 641
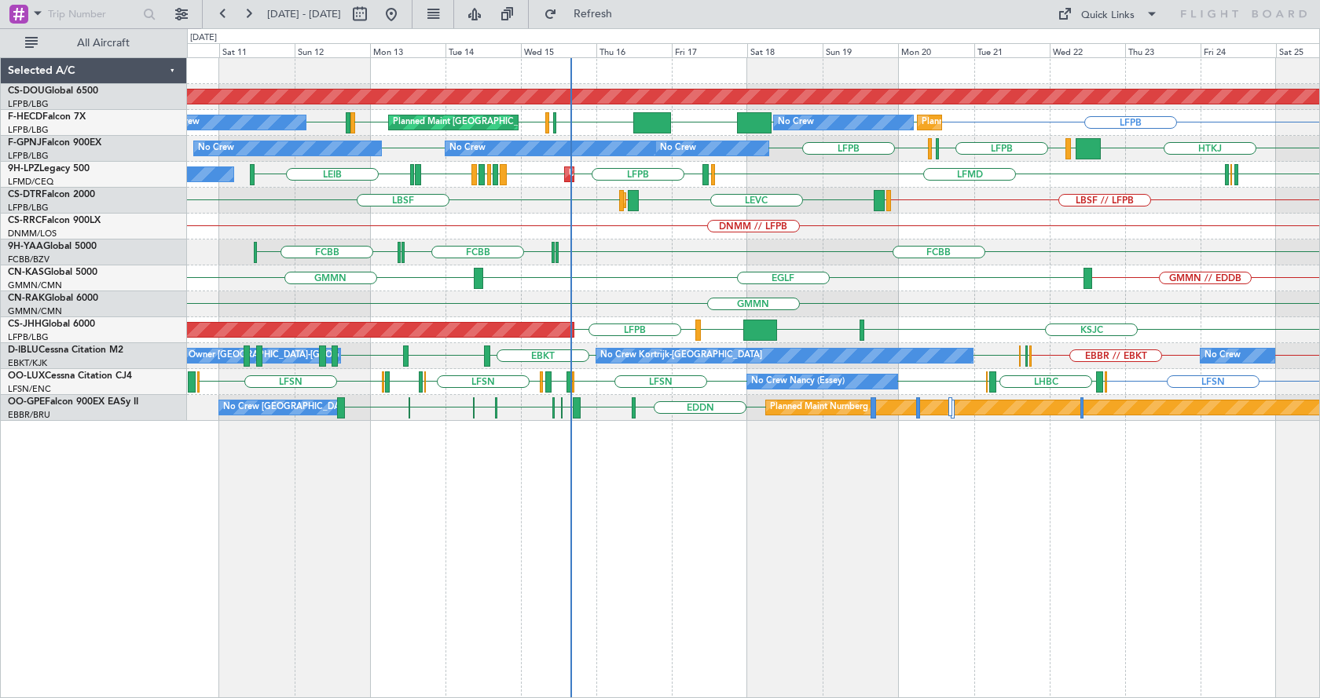
click at [732, 451] on div "Planned Maint London (Biggin Hill) LFPB LFPB KLAX LFPB EGGW LFPB LFPB LFMN LFPB…" at bounding box center [753, 377] width 1133 height 641
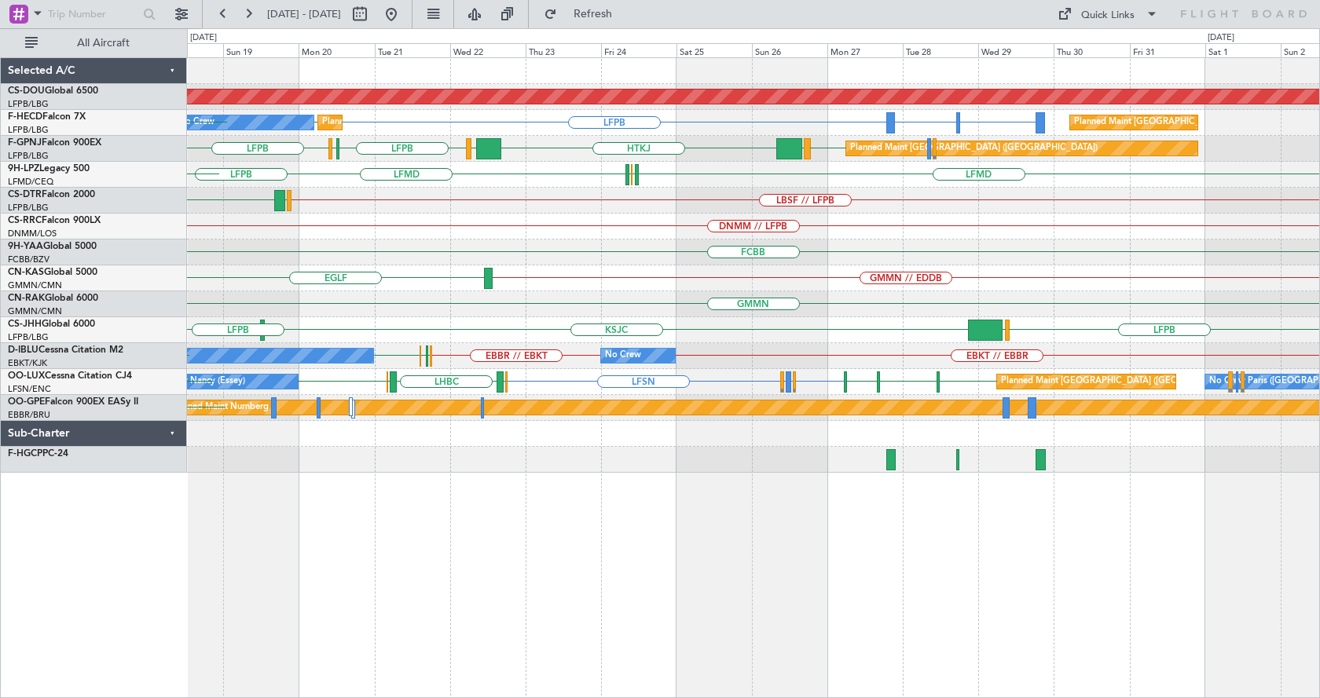
click at [724, 589] on div "Planned Maint London (Biggin Hill) LFPB GMMN or LFPB GMTT or LFPB LFPB Planned …" at bounding box center [753, 377] width 1133 height 641
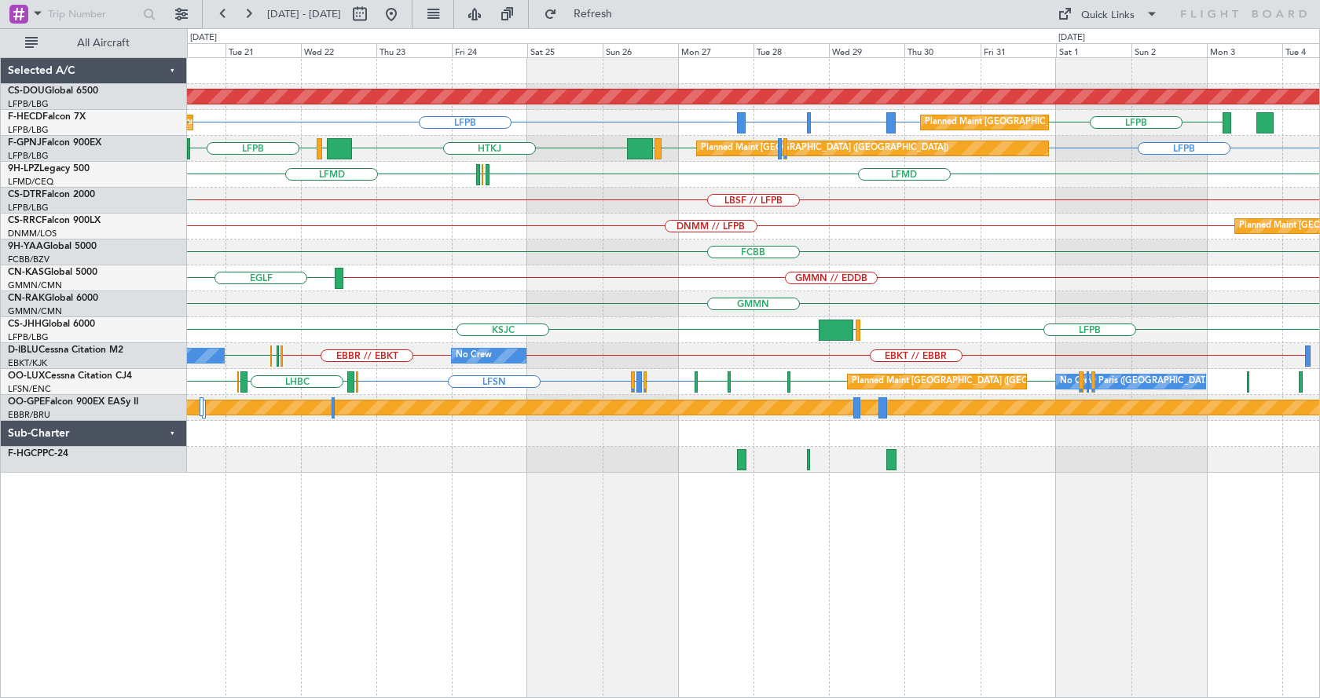
click at [694, 562] on div "Planned Maint London (Biggin Hill) LFPB LFPB GMMN or LFPB GMTT or LFPB LFPB Pla…" at bounding box center [753, 377] width 1133 height 641
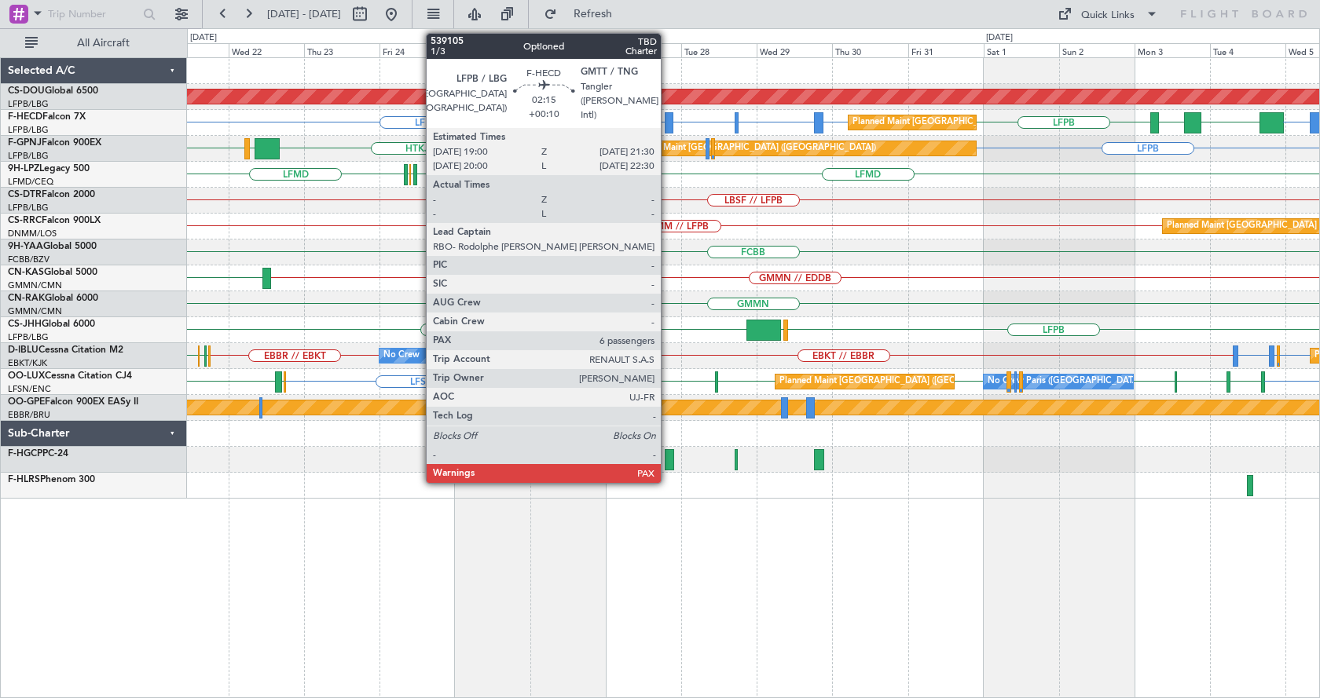
click at [669, 123] on div at bounding box center [669, 122] width 9 height 21
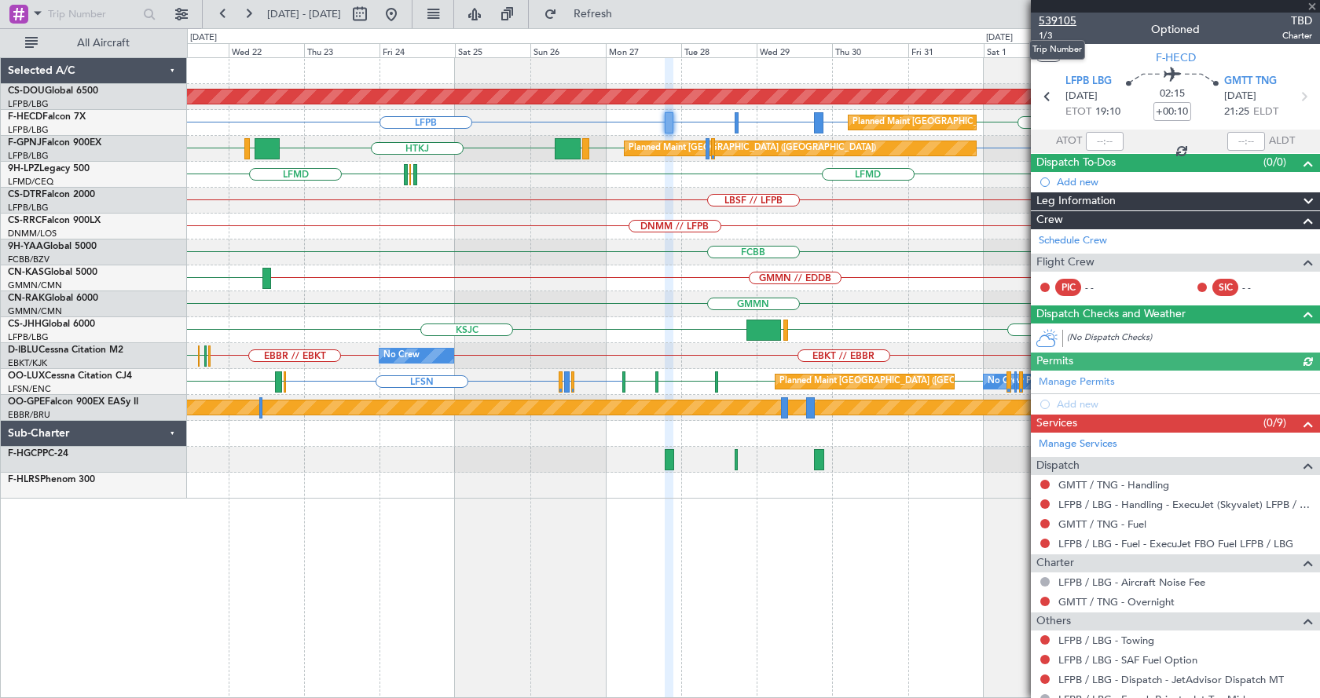
click at [1068, 20] on span "539105" at bounding box center [1058, 21] width 38 height 16
click at [404, 13] on button at bounding box center [391, 14] width 25 height 25
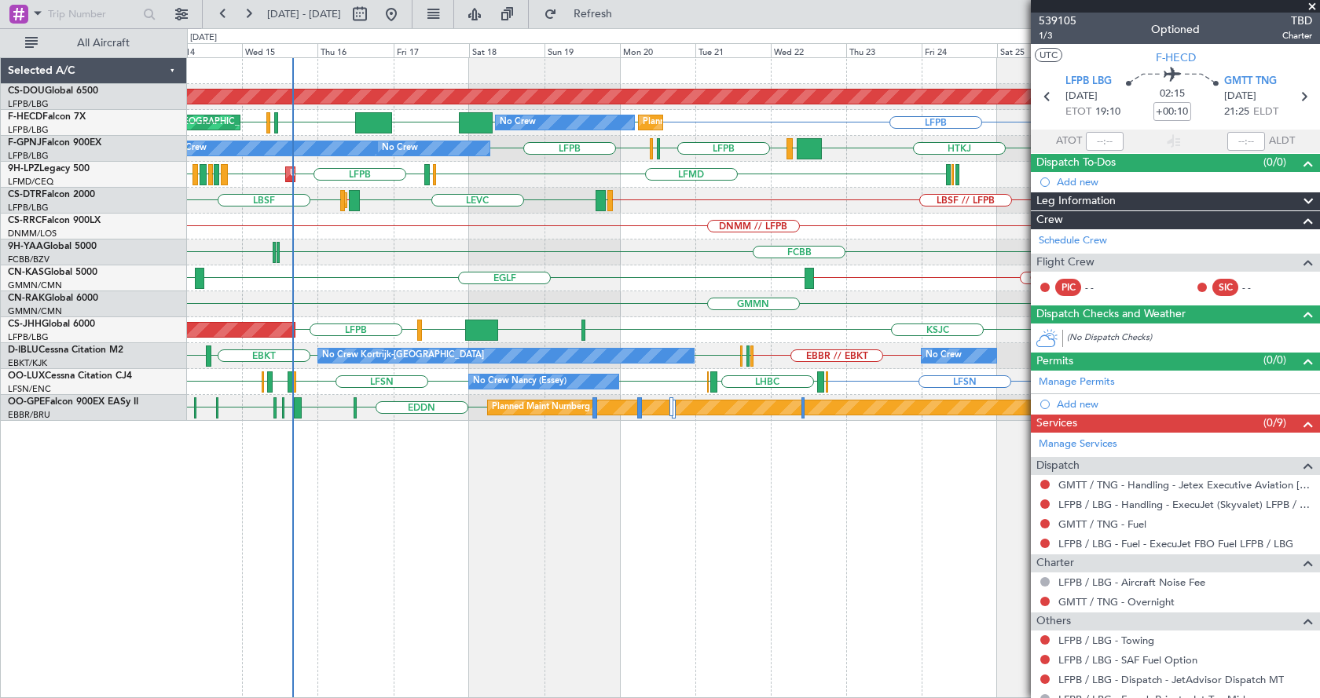
click at [434, 482] on div "Planned Maint London (Biggin Hill) LFPB Planned Maint Paris (Le Bourget) LFPB N…" at bounding box center [753, 377] width 1133 height 641
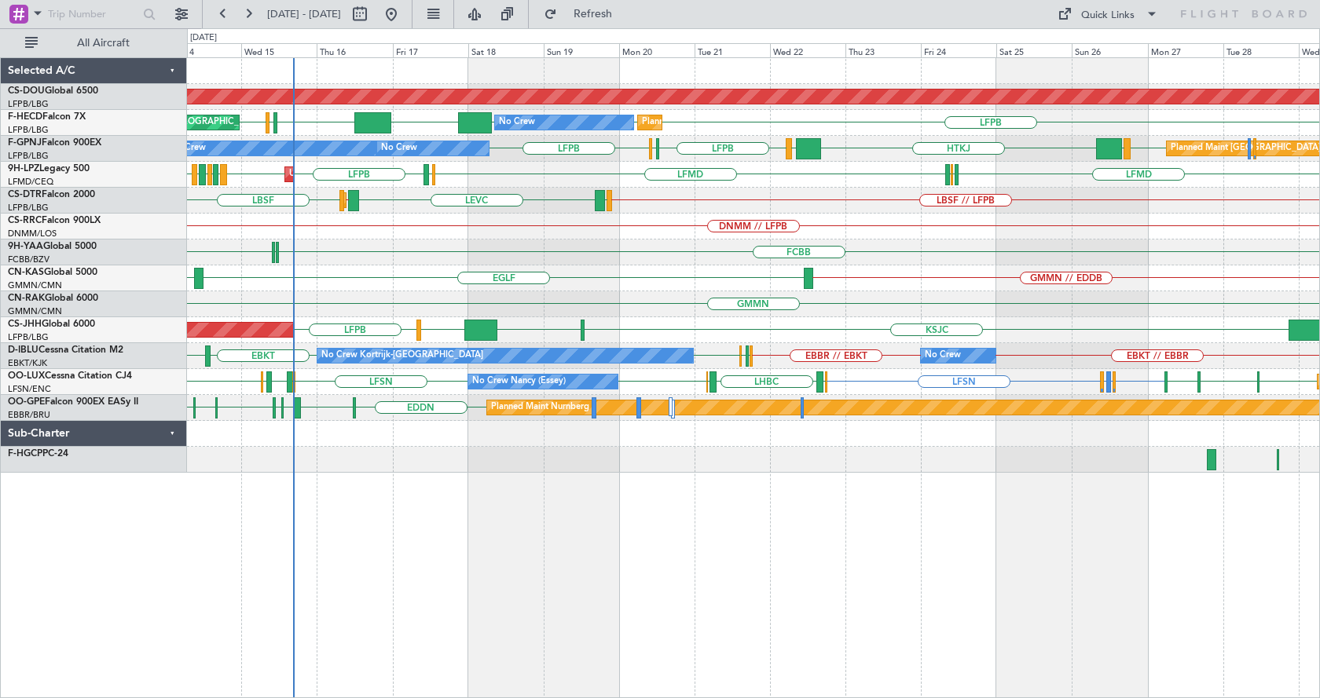
click at [463, 432] on div "Planned Maint London (Biggin Hill) LFPB LFPB LFPB KLAX LFPB EGGW LFPB Planned M…" at bounding box center [753, 265] width 1132 height 415
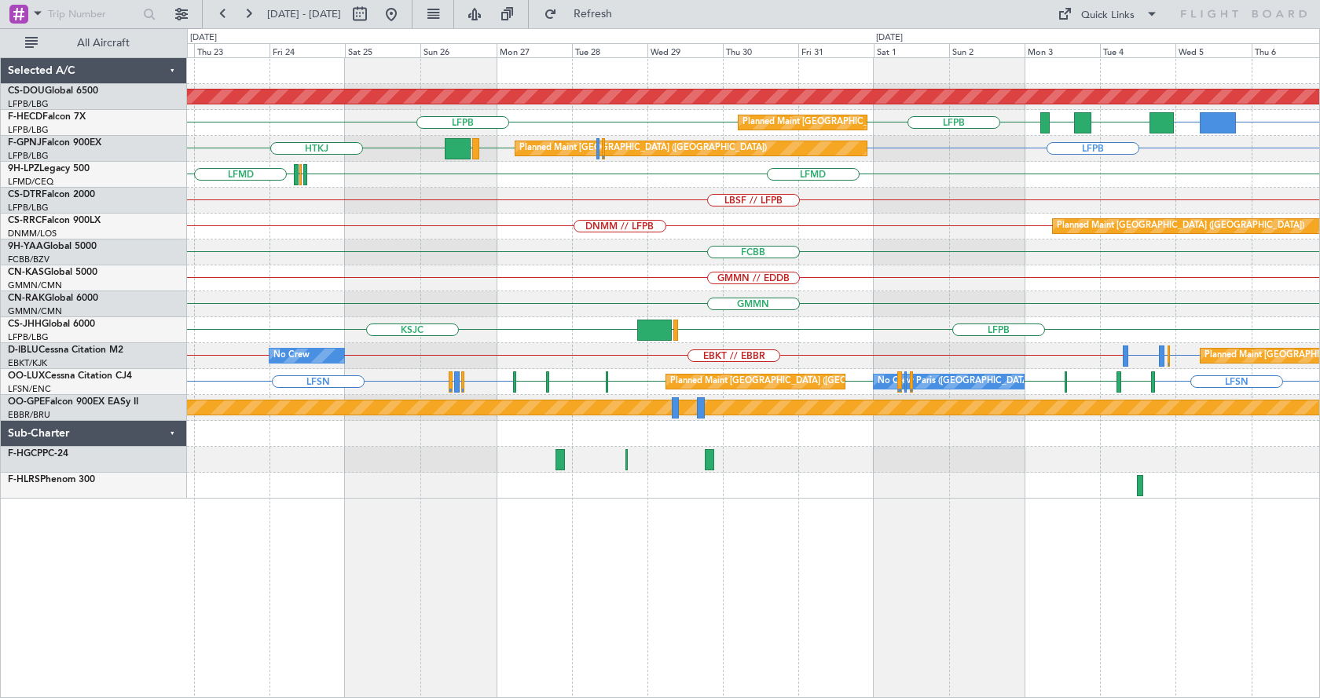
click at [632, 203] on div "Planned Maint London (Biggin Hill) KHOU or LFPB LFPB FOOL GMMN LFPB LFPB Planne…" at bounding box center [753, 278] width 1132 height 441
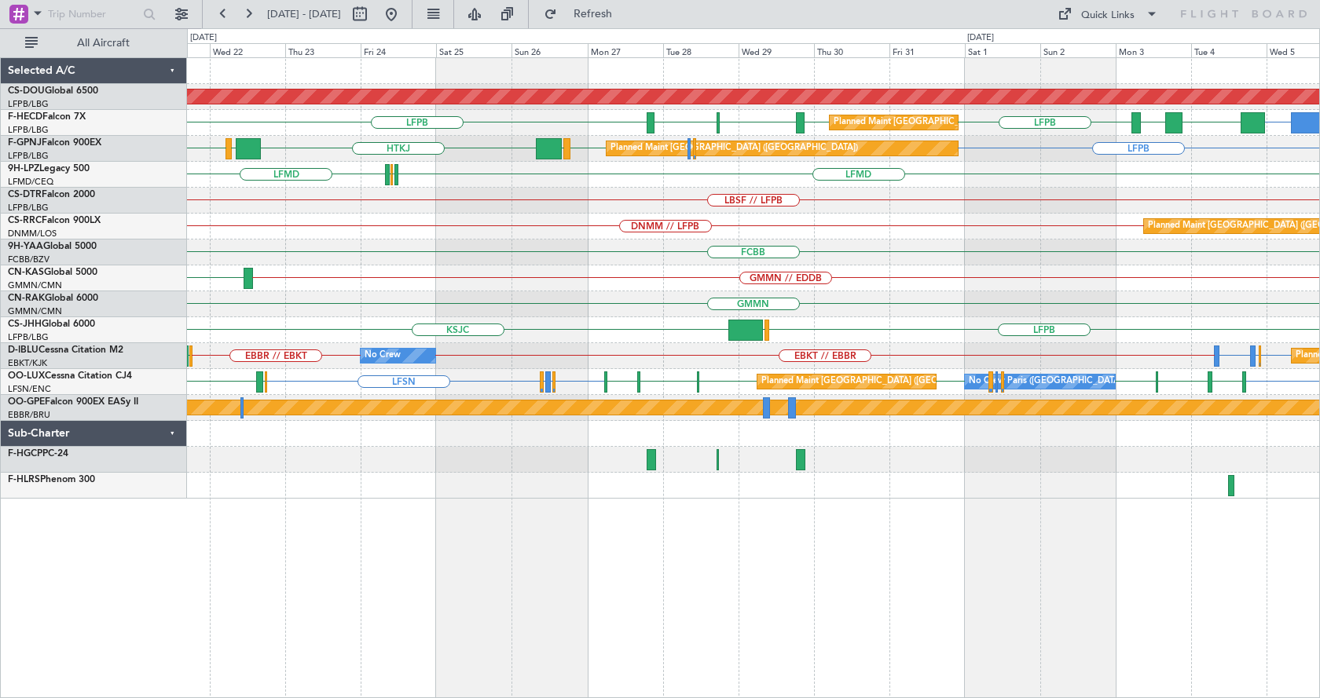
click at [1004, 380] on div "Planned Maint London (Biggin Hill) LFPB FOOL GMMN LFPB LFPB GMMN GMTT LFPB Plan…" at bounding box center [753, 278] width 1132 height 441
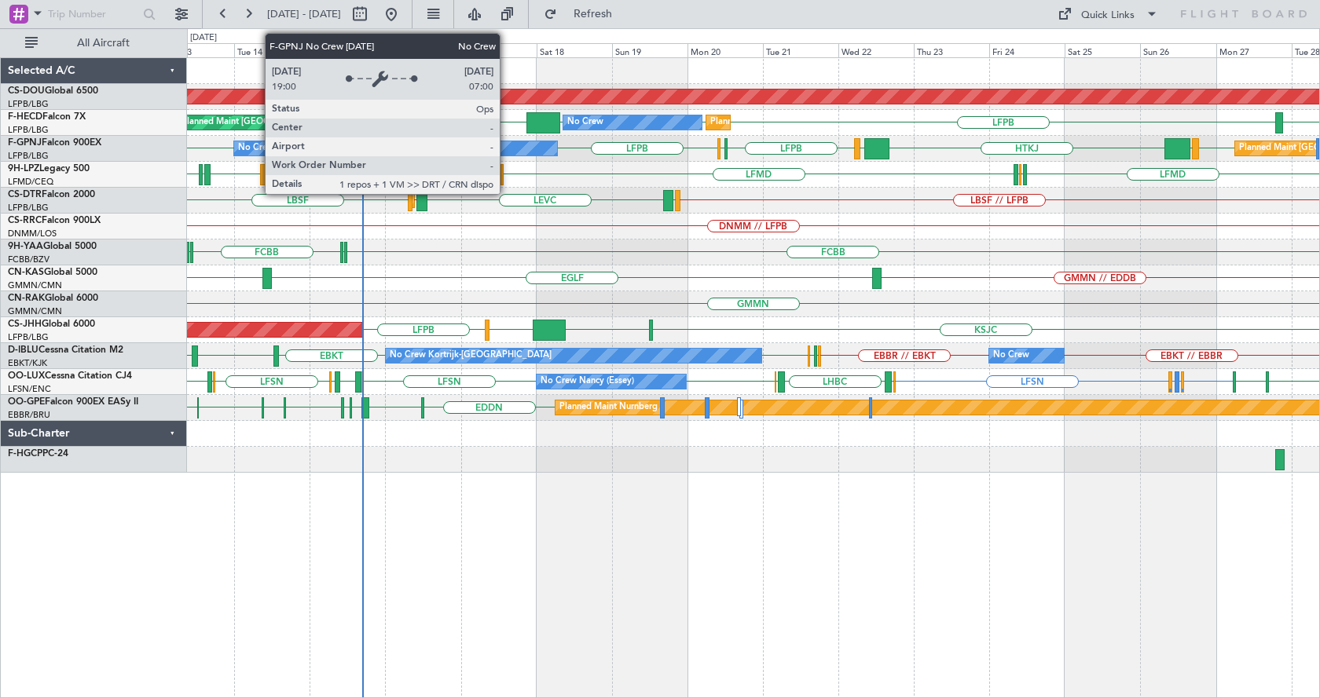
click at [507, 142] on div "No Crew" at bounding box center [501, 148] width 112 height 14
